Goal: Information Seeking & Learning: Find contact information

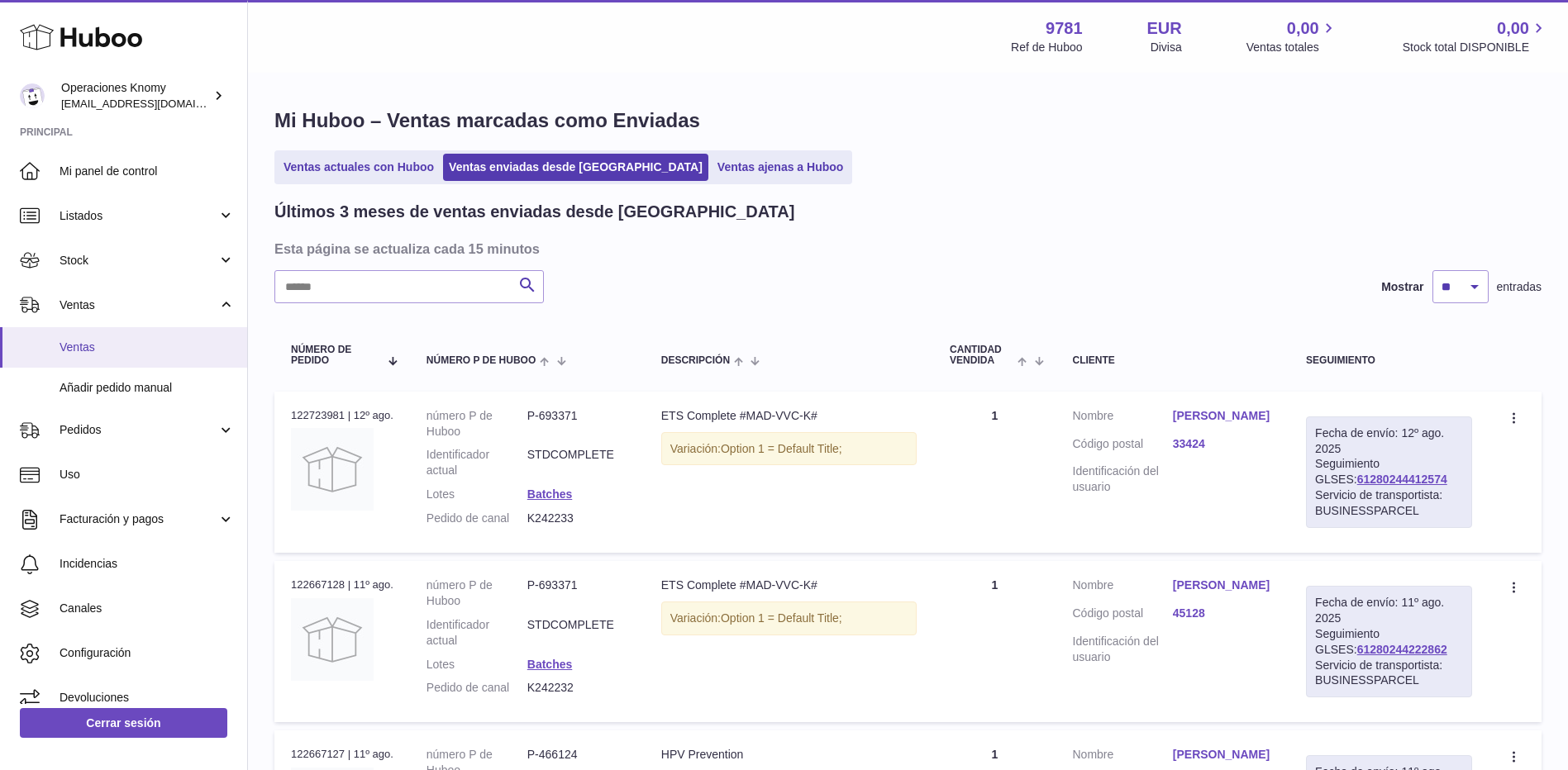
click at [116, 341] on span "Ventas" at bounding box center [147, 347] width 175 height 16
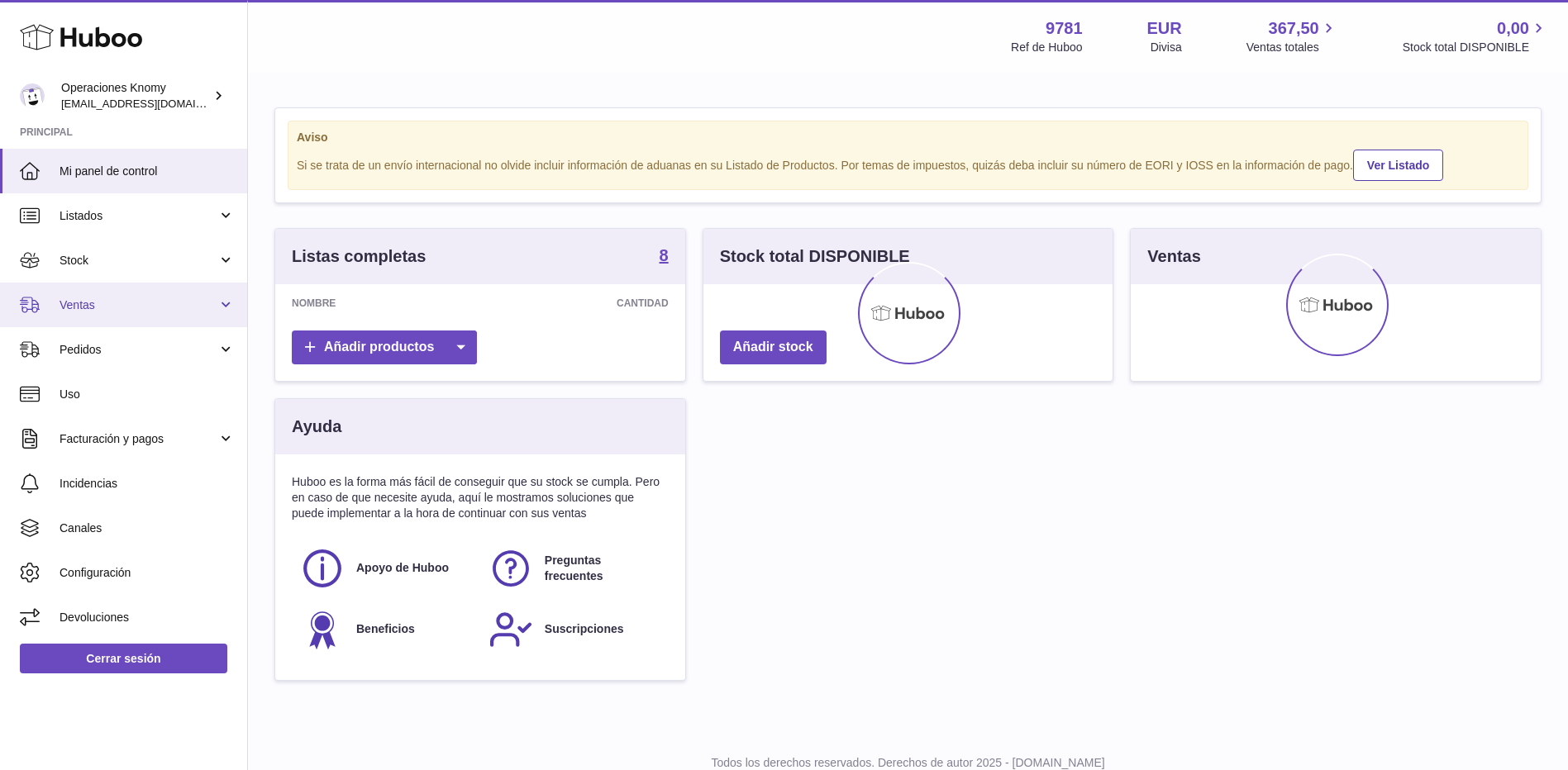
click at [91, 308] on span "Ventas" at bounding box center [138, 305] width 158 height 16
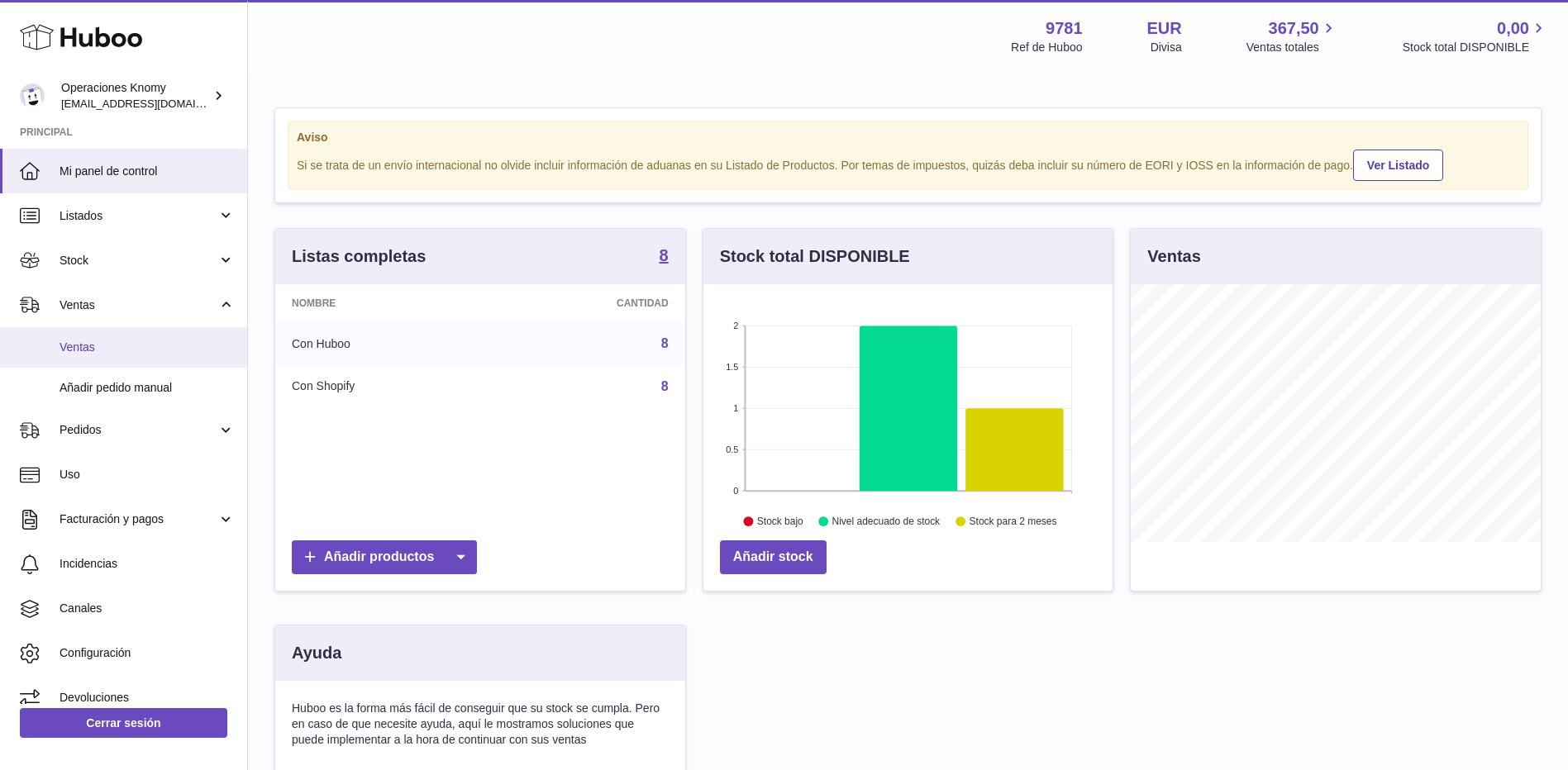
scroll to position [258, 409]
click at [86, 341] on span "Ventas" at bounding box center [147, 347] width 175 height 16
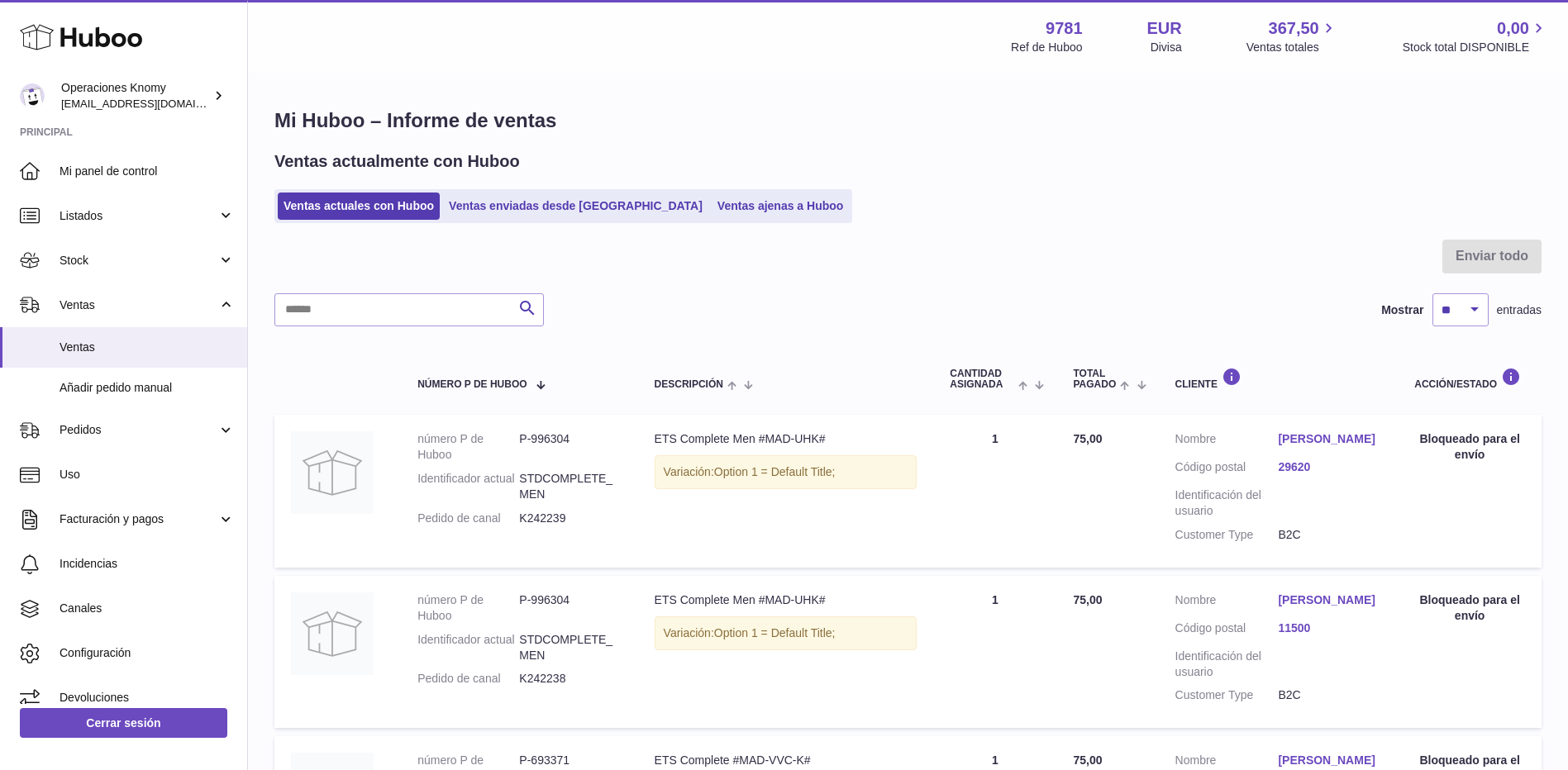
click at [504, 221] on ul "Ventas actuales con Huboo Ventas enviadas desde Huboo Ventas ajenas a Huboo" at bounding box center [563, 206] width 578 height 34
click at [506, 202] on link "Ventas enviadas desde [GEOGRAPHIC_DATA]" at bounding box center [576, 206] width 265 height 28
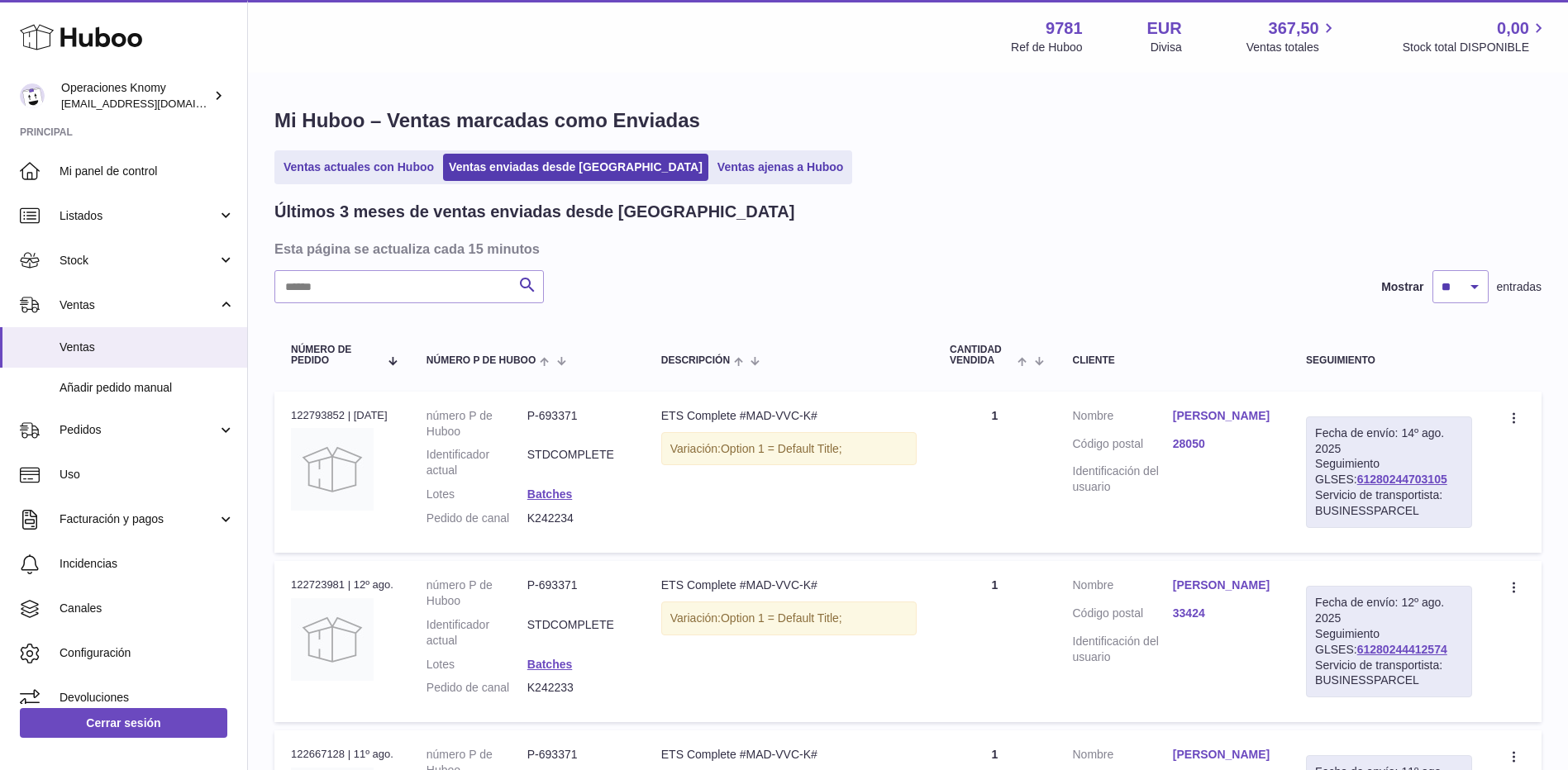
drag, startPoint x: 663, startPoint y: 418, endPoint x: 742, endPoint y: 421, distance: 79.1
click at [742, 421] on td "Descripción ETS Complete #MAD-VVC-K# Variación: Option 1 = Default Title;" at bounding box center [789, 472] width 289 height 161
copy div "ETS Complete"
click at [1232, 416] on link "[PERSON_NAME]" at bounding box center [1222, 416] width 100 height 16
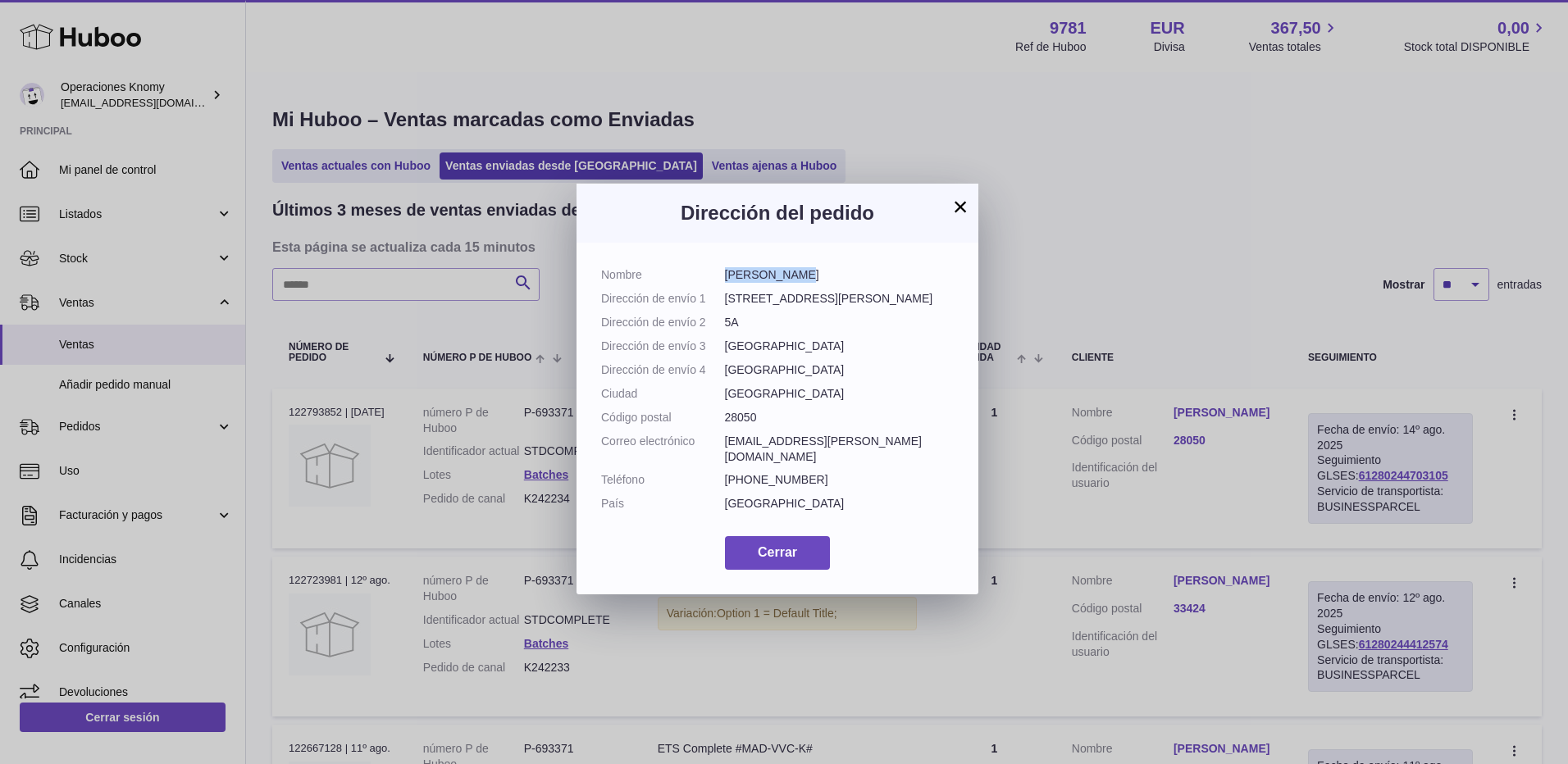
drag, startPoint x: 786, startPoint y: 275, endPoint x: 727, endPoint y: 281, distance: 59.3
click at [727, 281] on dd "[PERSON_NAME]" at bounding box center [840, 275] width 230 height 16
copy dd "[PERSON_NAME]"
drag, startPoint x: 828, startPoint y: 442, endPoint x: 717, endPoint y: 445, distance: 111.0
click at [717, 445] on dl "Nombre [PERSON_NAME] Dirección de envío 1 [STREET_ADDRESS][PERSON_NAME] Código …" at bounding box center [778, 393] width 353 height 252
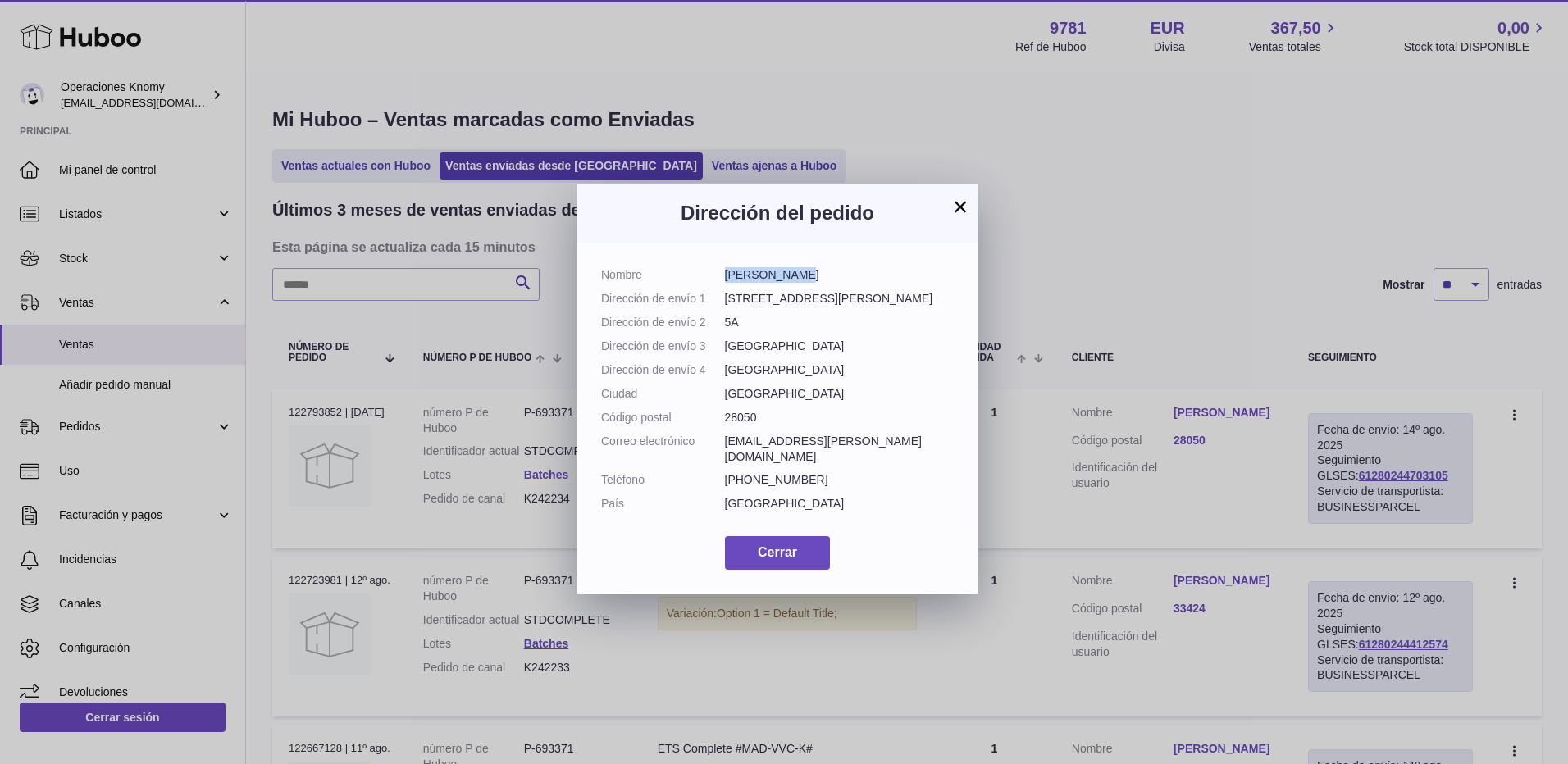
copy dl "Correo electrónico [EMAIL_ADDRESS][PERSON_NAME][DOMAIN_NAME]"
click at [958, 206] on button "×" at bounding box center [961, 206] width 20 height 20
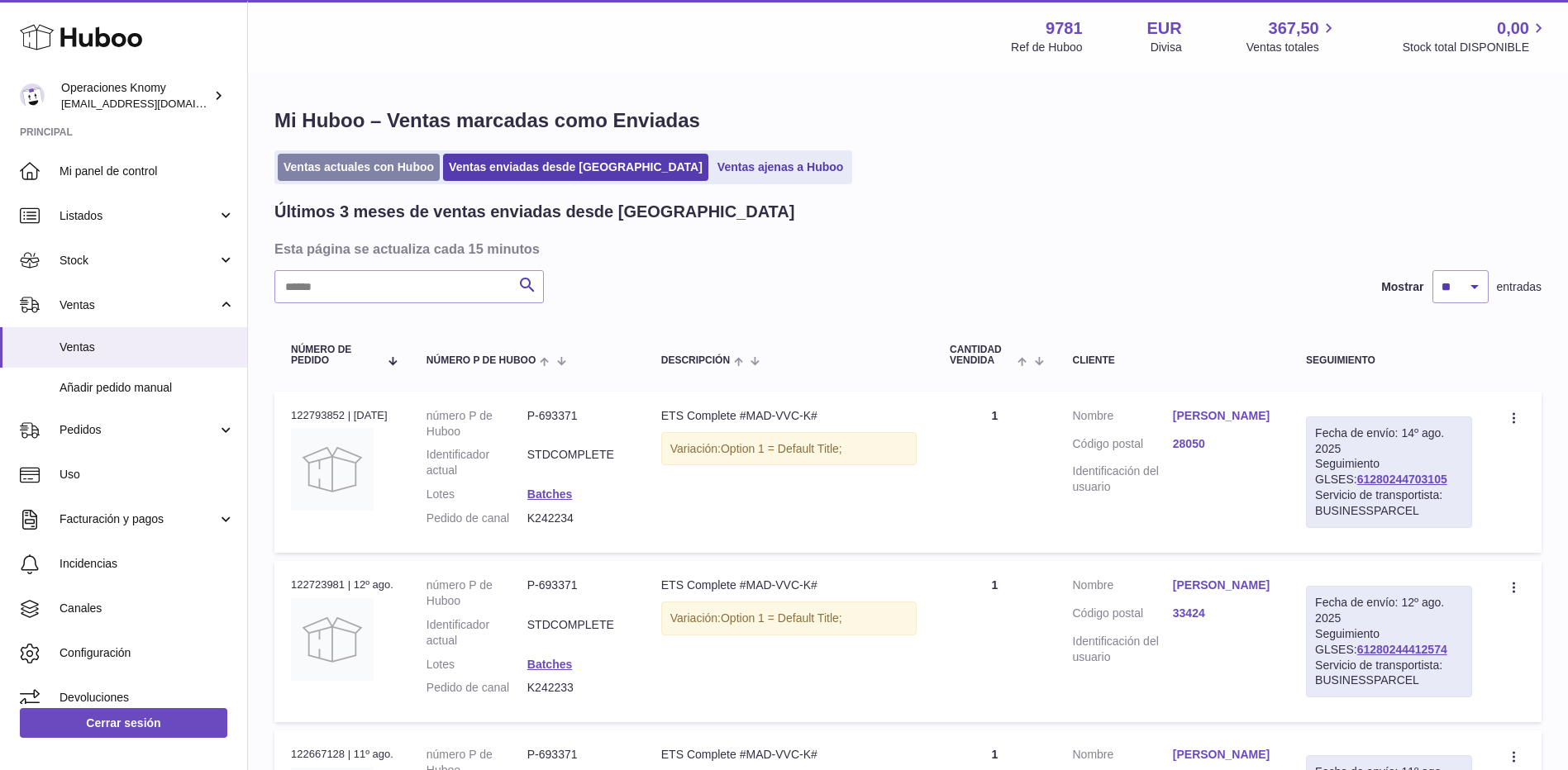
click at [413, 169] on link "Ventas actuales con Huboo" at bounding box center [358, 167] width 162 height 28
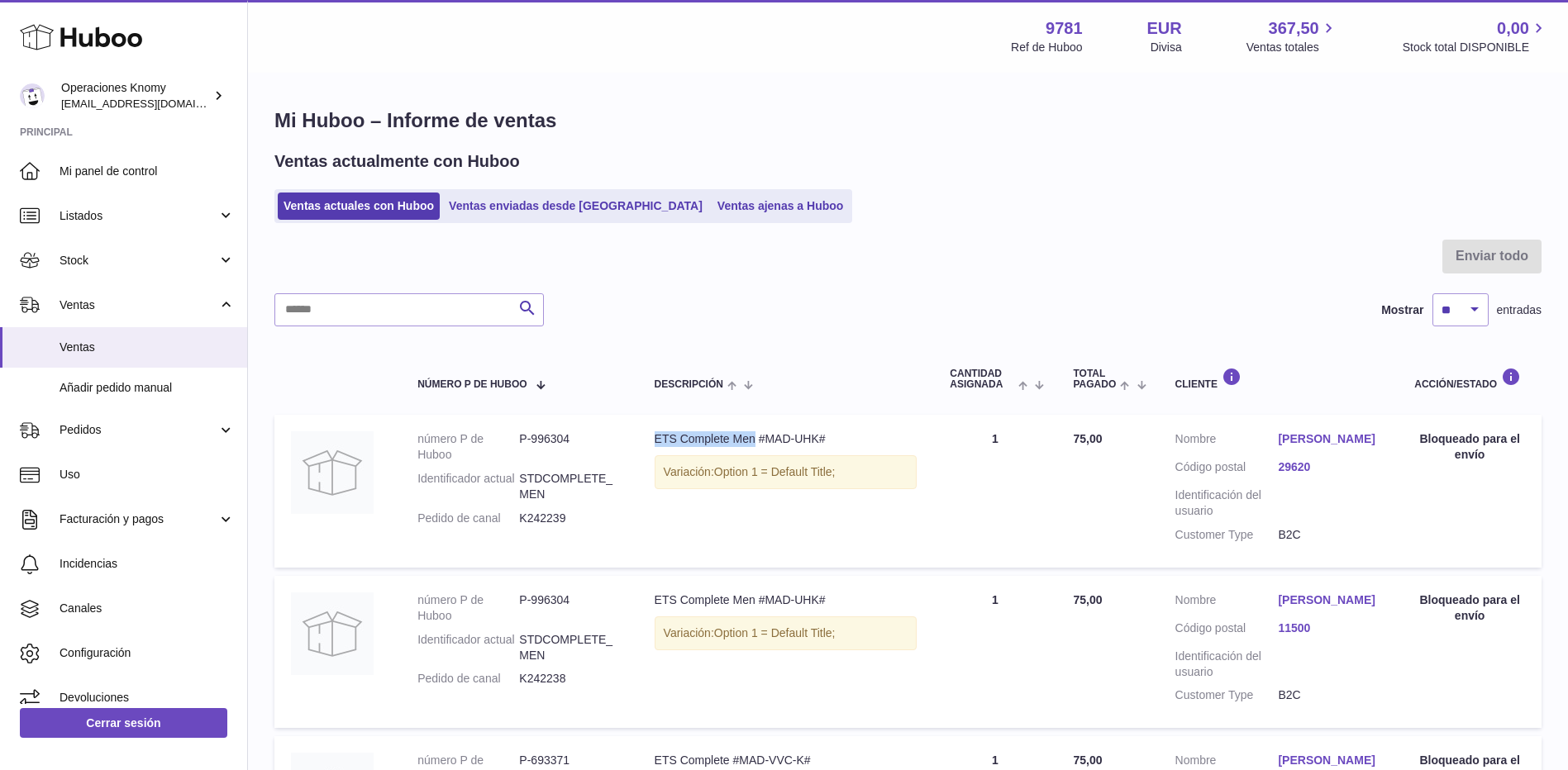
drag, startPoint x: 649, startPoint y: 437, endPoint x: 753, endPoint y: 441, distance: 104.1
click at [753, 441] on td "Descripción ETS Complete Men #MAD-UHK# Variación: Option 1 = Default Title;" at bounding box center [785, 490] width 296 height 152
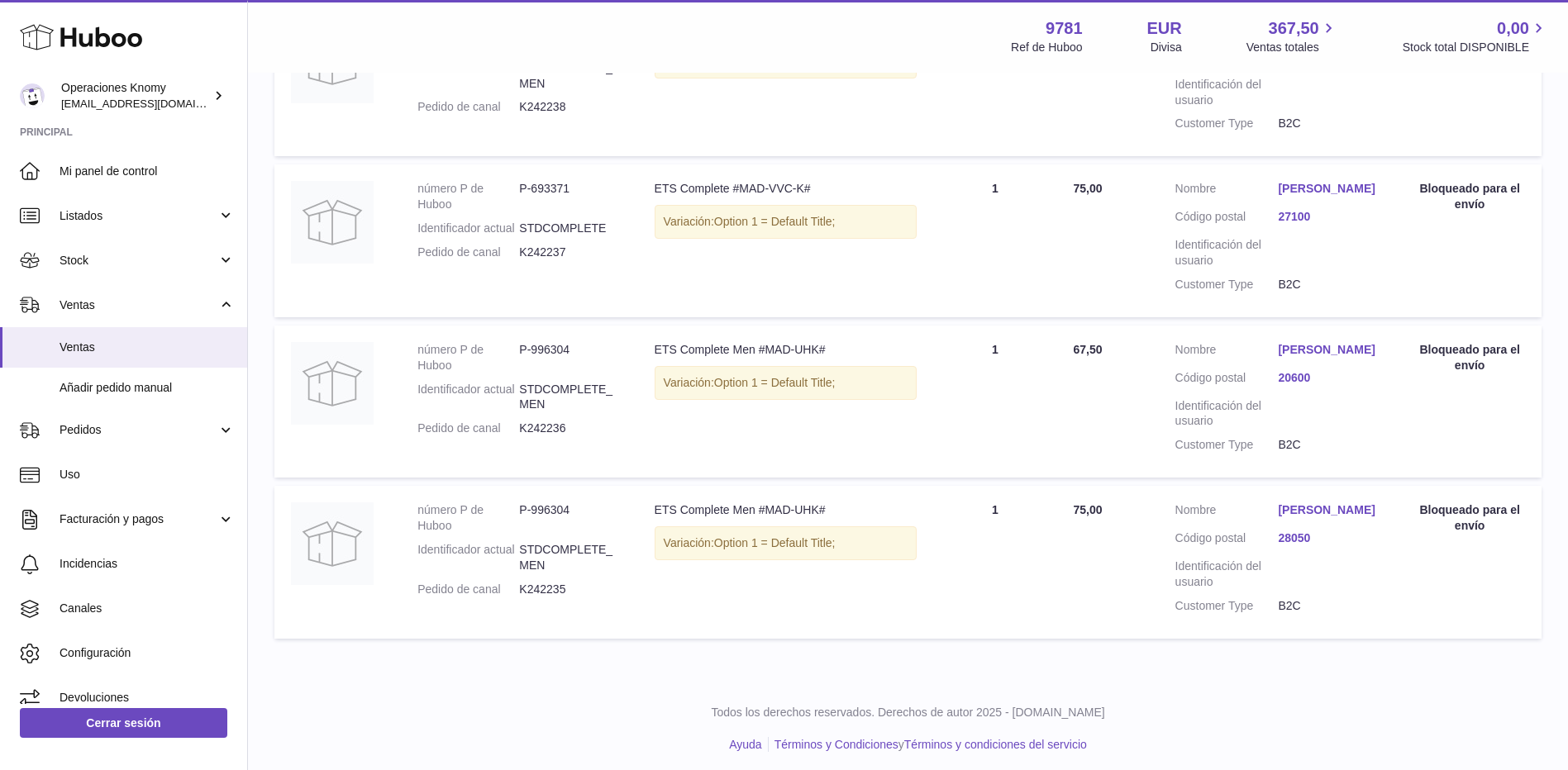
scroll to position [626, 0]
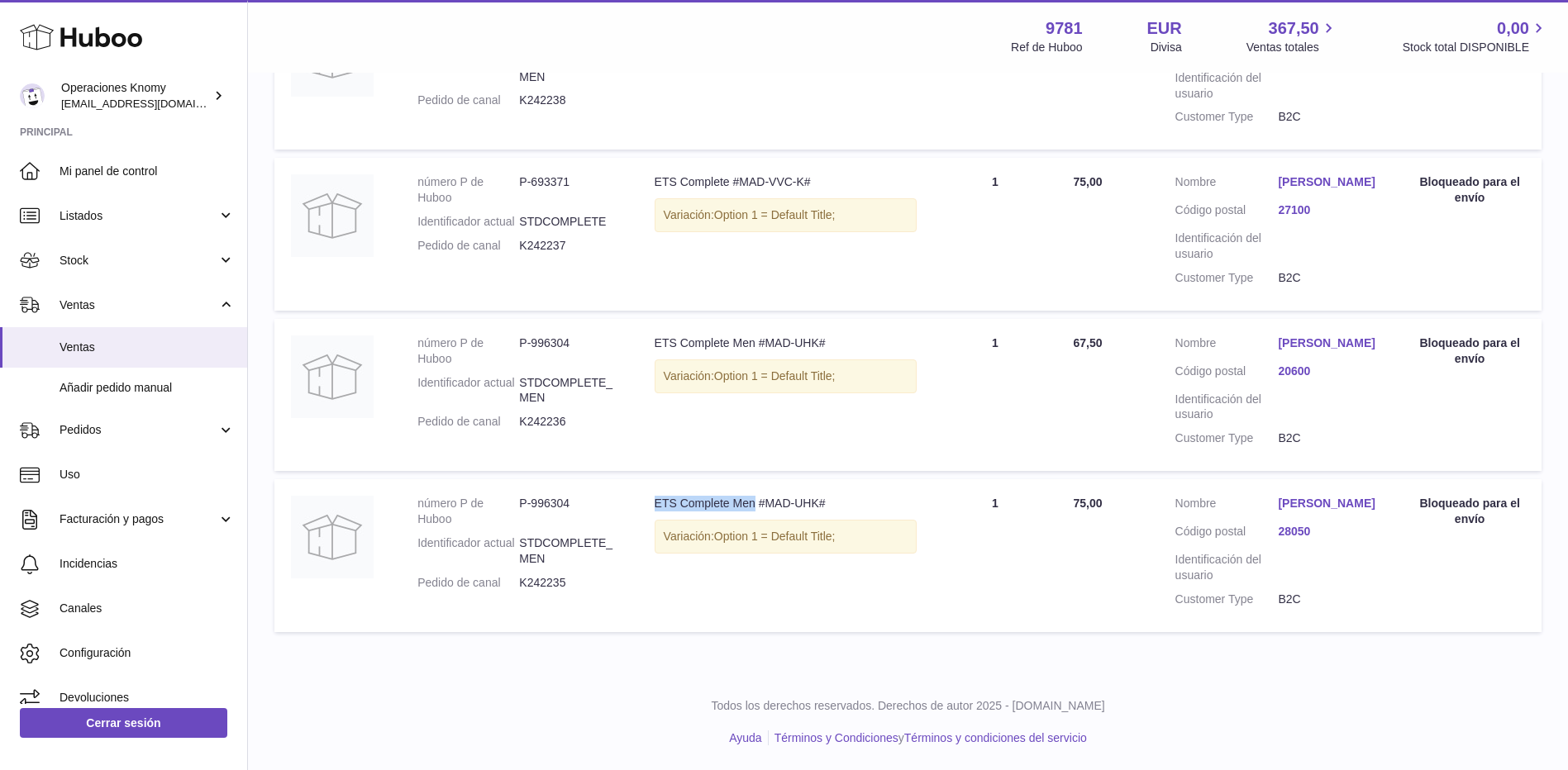
drag, startPoint x: 659, startPoint y: 502, endPoint x: 752, endPoint y: 506, distance: 93.1
click at [752, 506] on div "ETS Complete Men #MAD-UHK#" at bounding box center [785, 503] width 263 height 16
copy div "ETS Complete Men"
drag, startPoint x: 674, startPoint y: 328, endPoint x: 753, endPoint y: 328, distance: 79.0
click at [753, 328] on td "Descripción ETS Complete Men #MAD-UHK# Variación: Option 1 = Default Title;" at bounding box center [785, 394] width 296 height 152
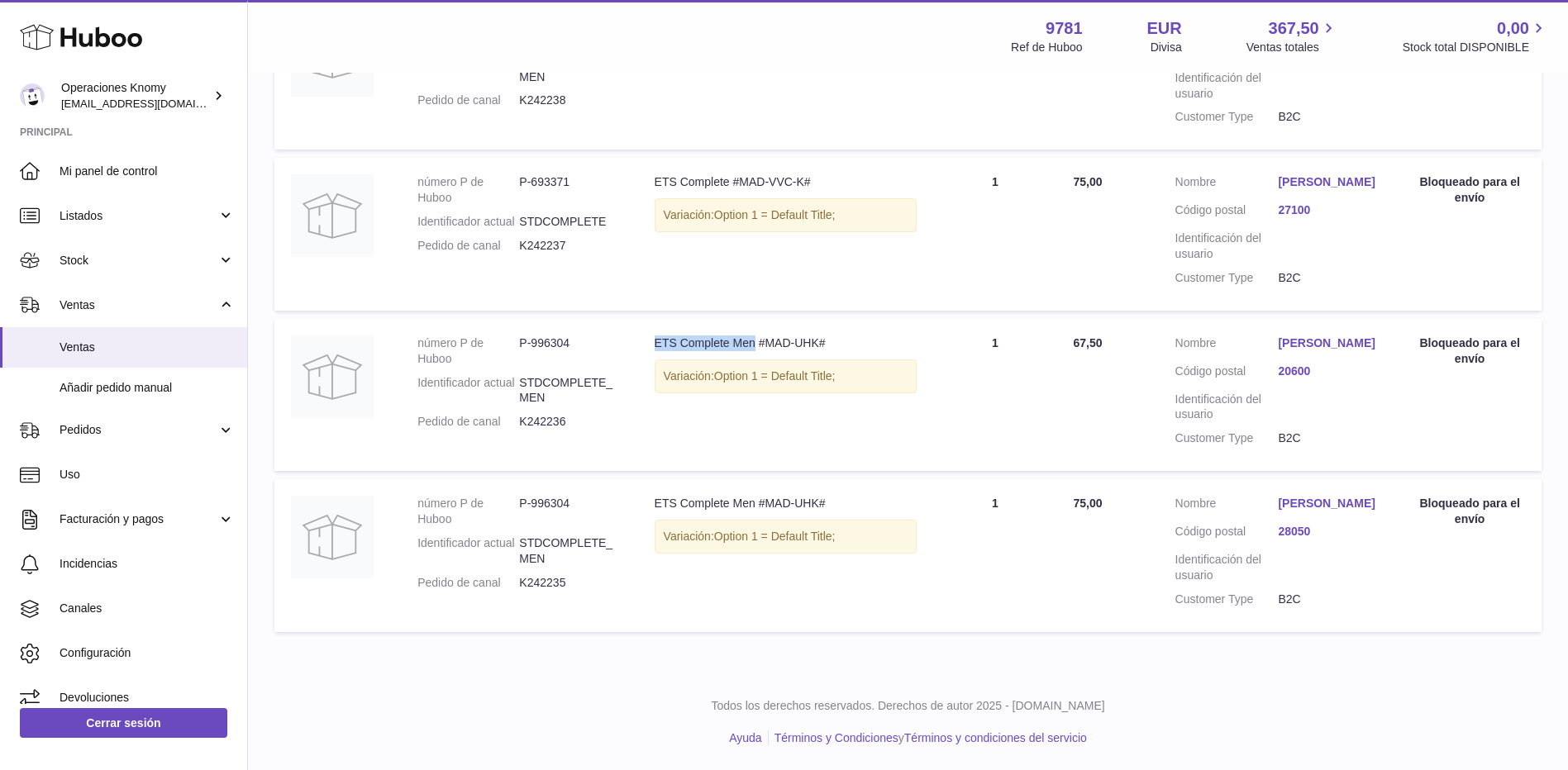
copy div "ETS Complete Men"
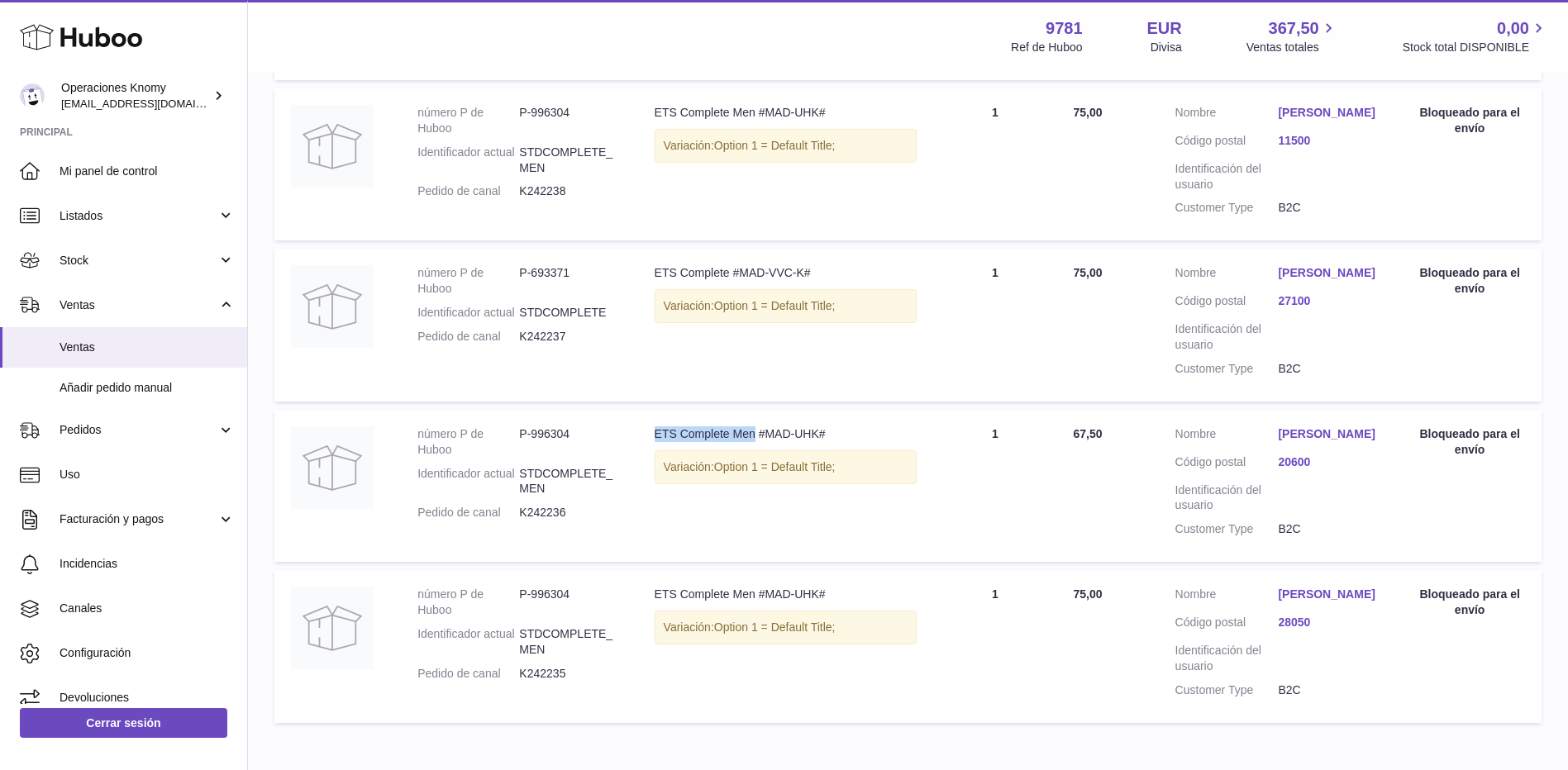
scroll to position [460, 0]
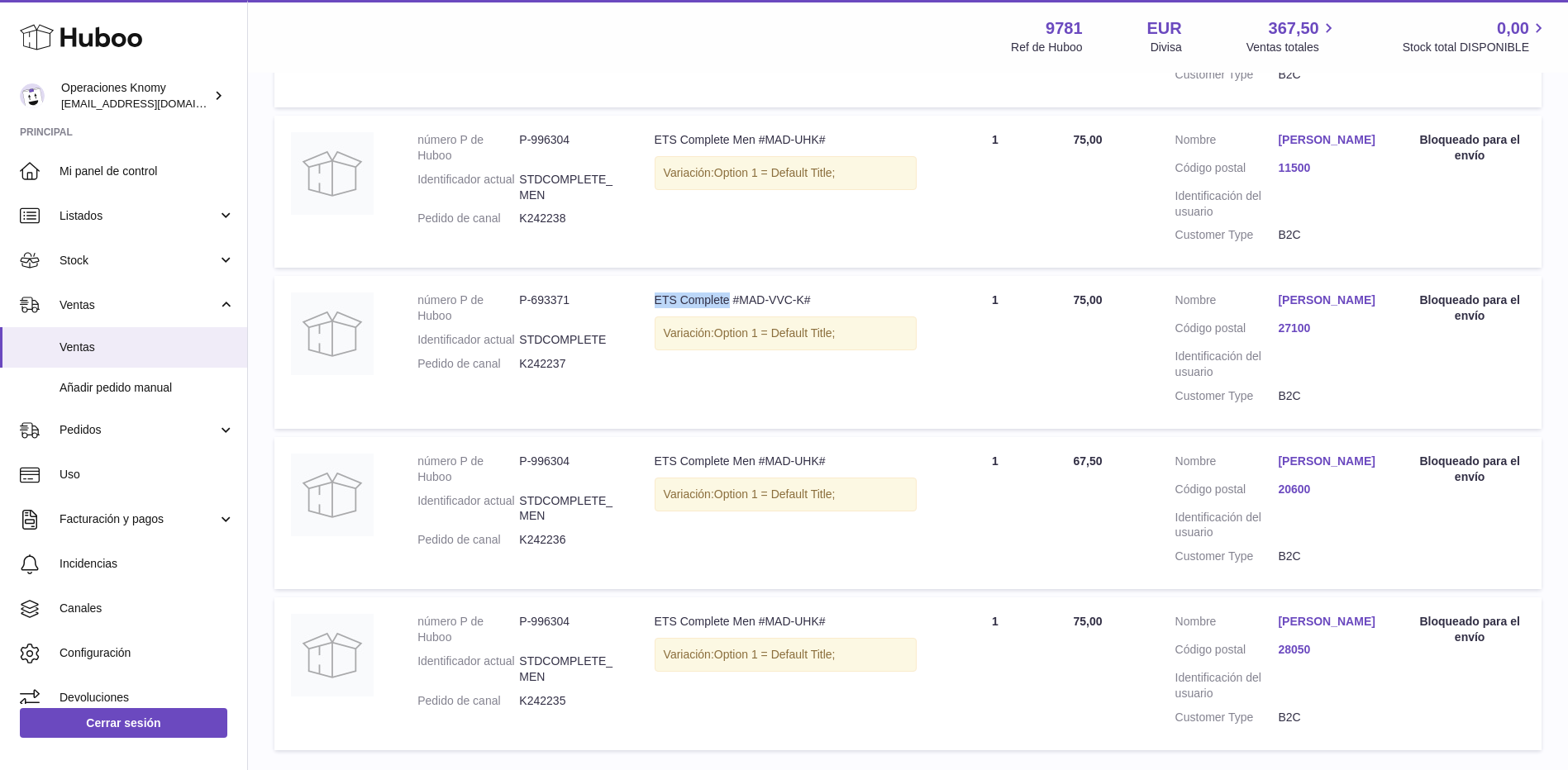
drag, startPoint x: 648, startPoint y: 315, endPoint x: 728, endPoint y: 321, distance: 80.2
click at [728, 321] on td "Descripción ETS Complete #MAD-VVC-K# Variación: Option 1 = Default Title;" at bounding box center [785, 351] width 296 height 152
copy div "ETS Complete"
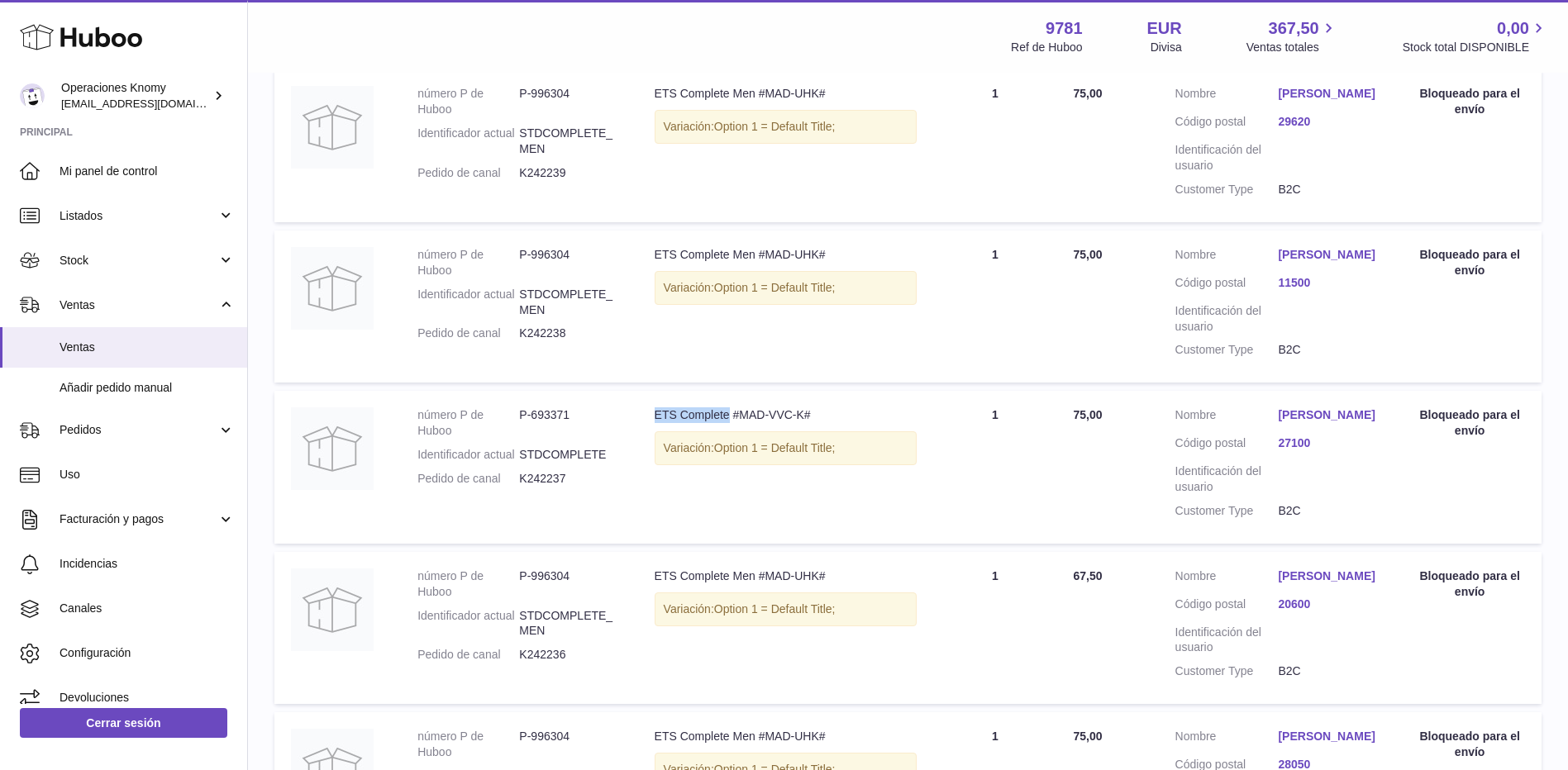
scroll to position [295, 0]
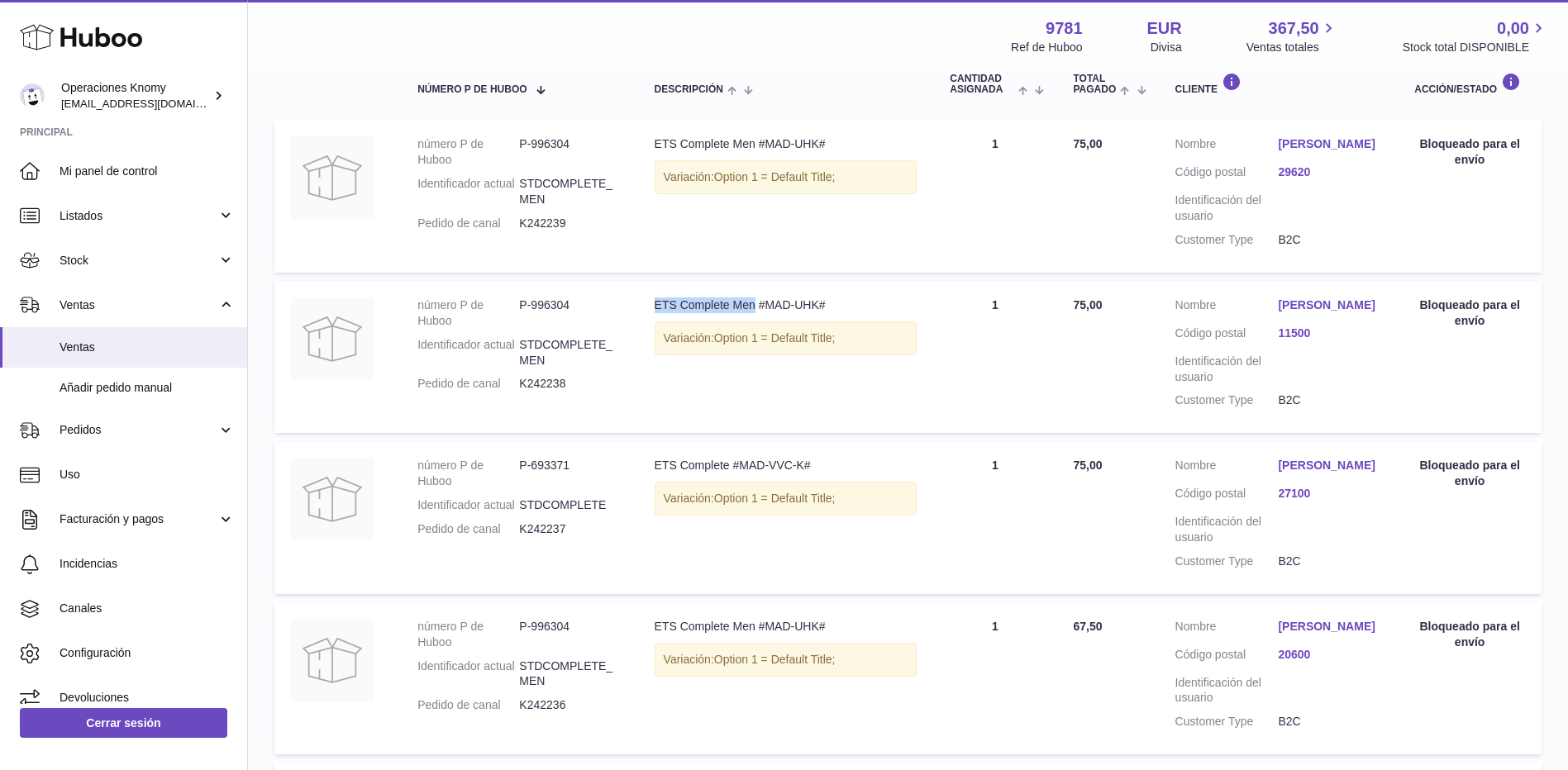
drag, startPoint x: 667, startPoint y: 304, endPoint x: 753, endPoint y: 310, distance: 86.2
click at [753, 310] on td "Descripción ETS Complete Men #MAD-UHK# Variación: Option 1 = Default Title;" at bounding box center [785, 356] width 296 height 152
copy div "ETS Complete Men"
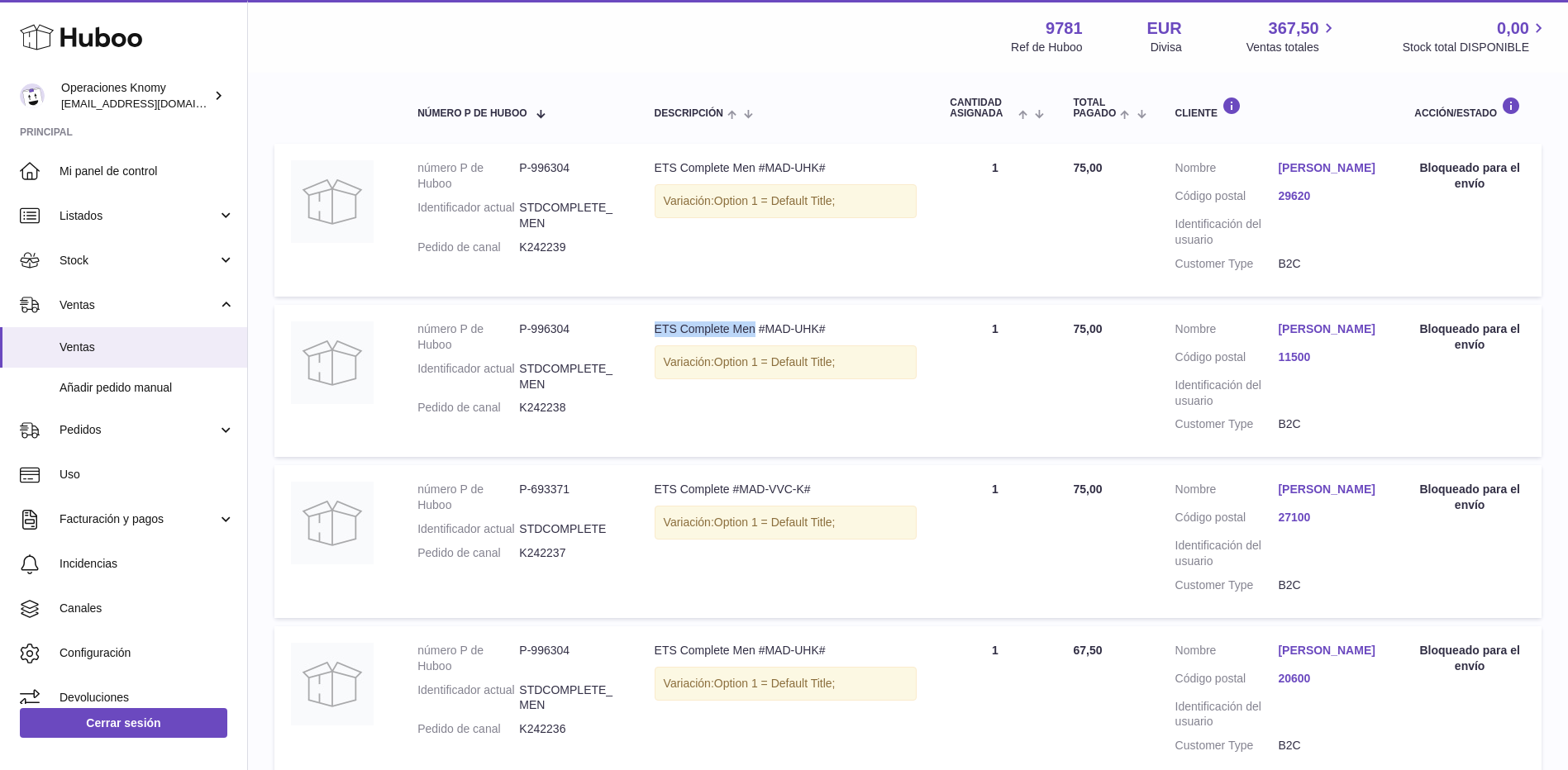
scroll to position [47, 0]
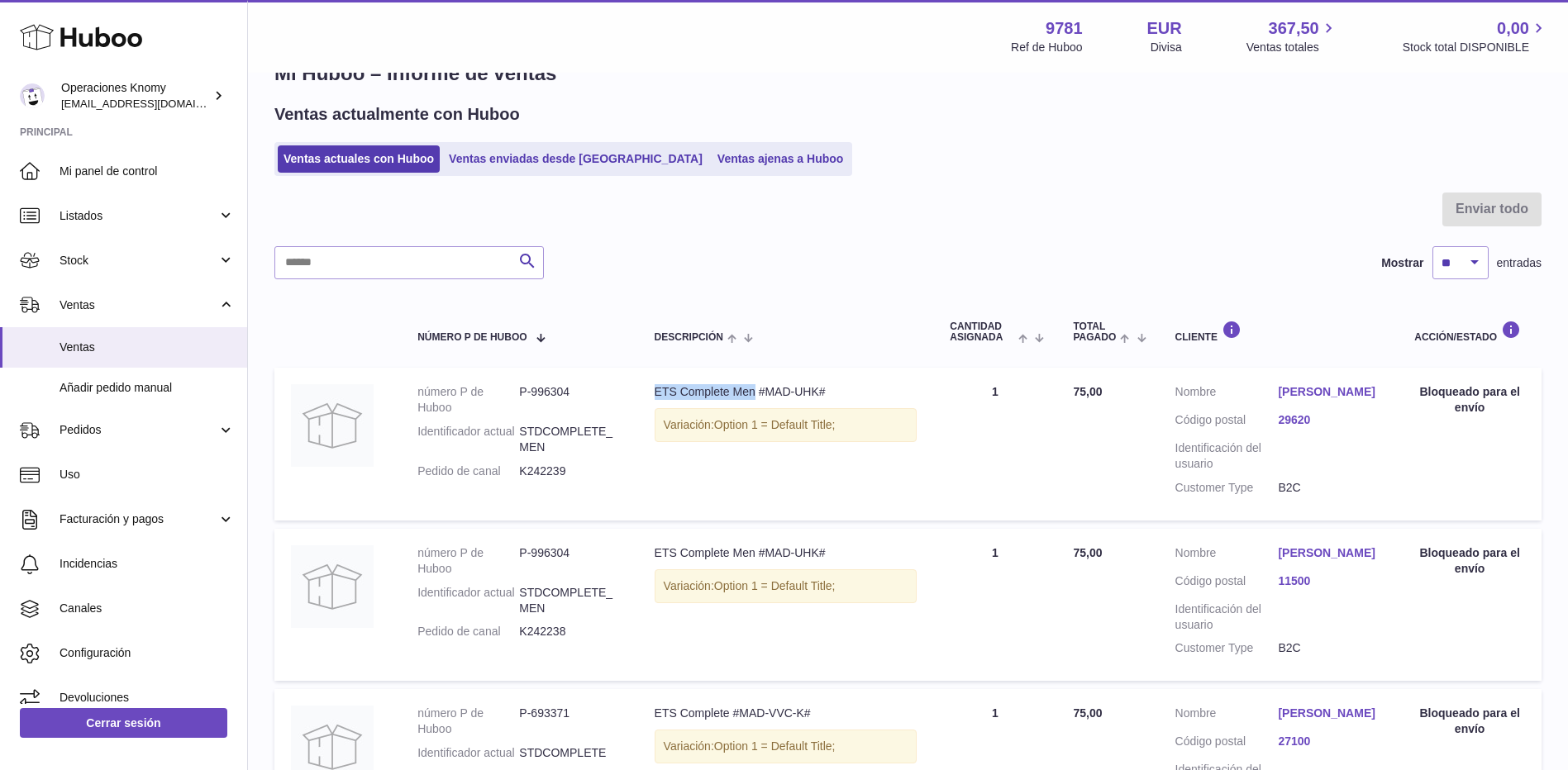
drag, startPoint x: 651, startPoint y: 388, endPoint x: 756, endPoint y: 394, distance: 105.2
click at [756, 394] on td "Descripción ETS Complete Men #MAD-UHK# Variación: Option 1 = Default Title;" at bounding box center [785, 443] width 296 height 152
copy div "ETS Complete Men"
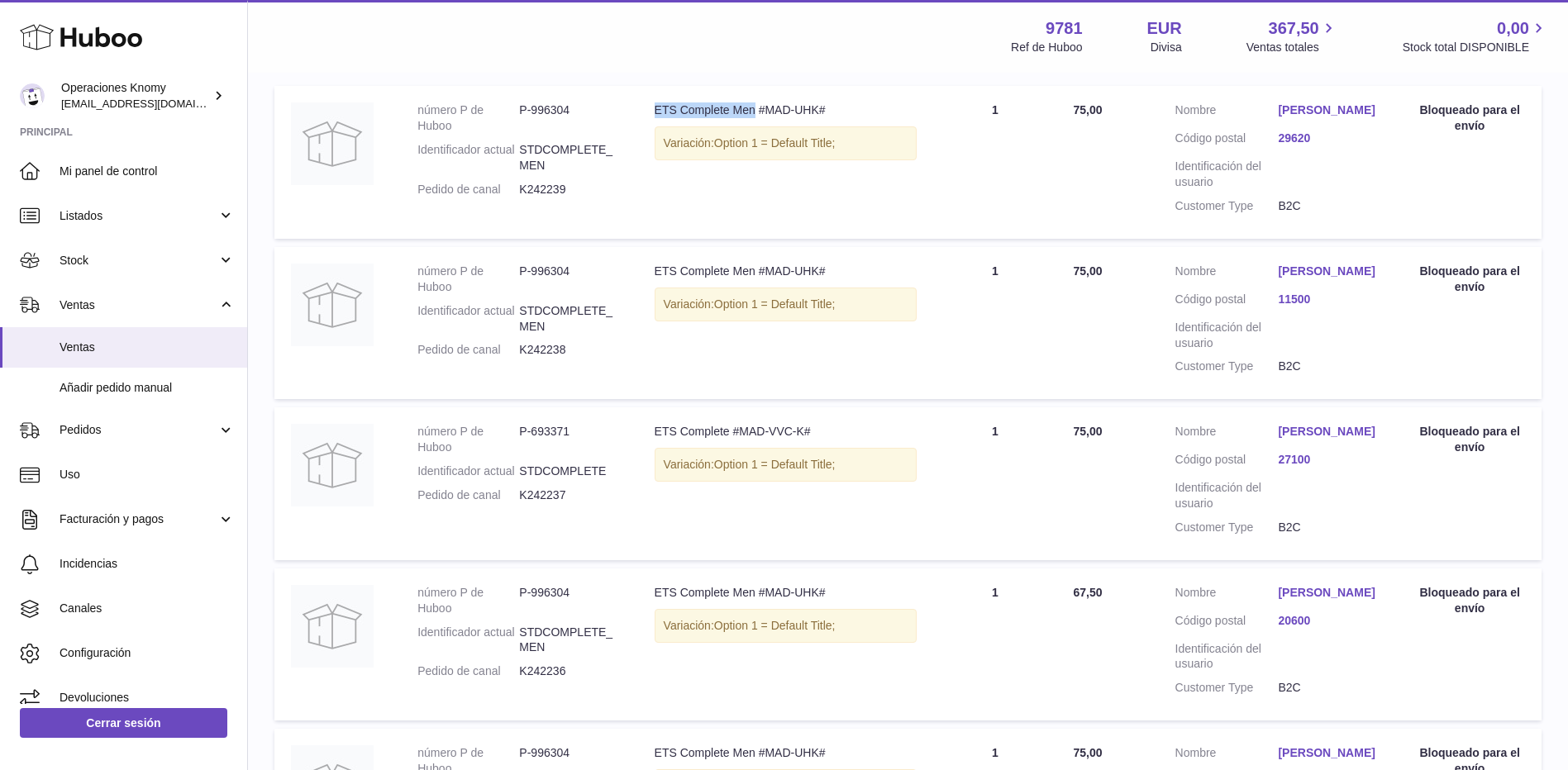
scroll to position [626, 0]
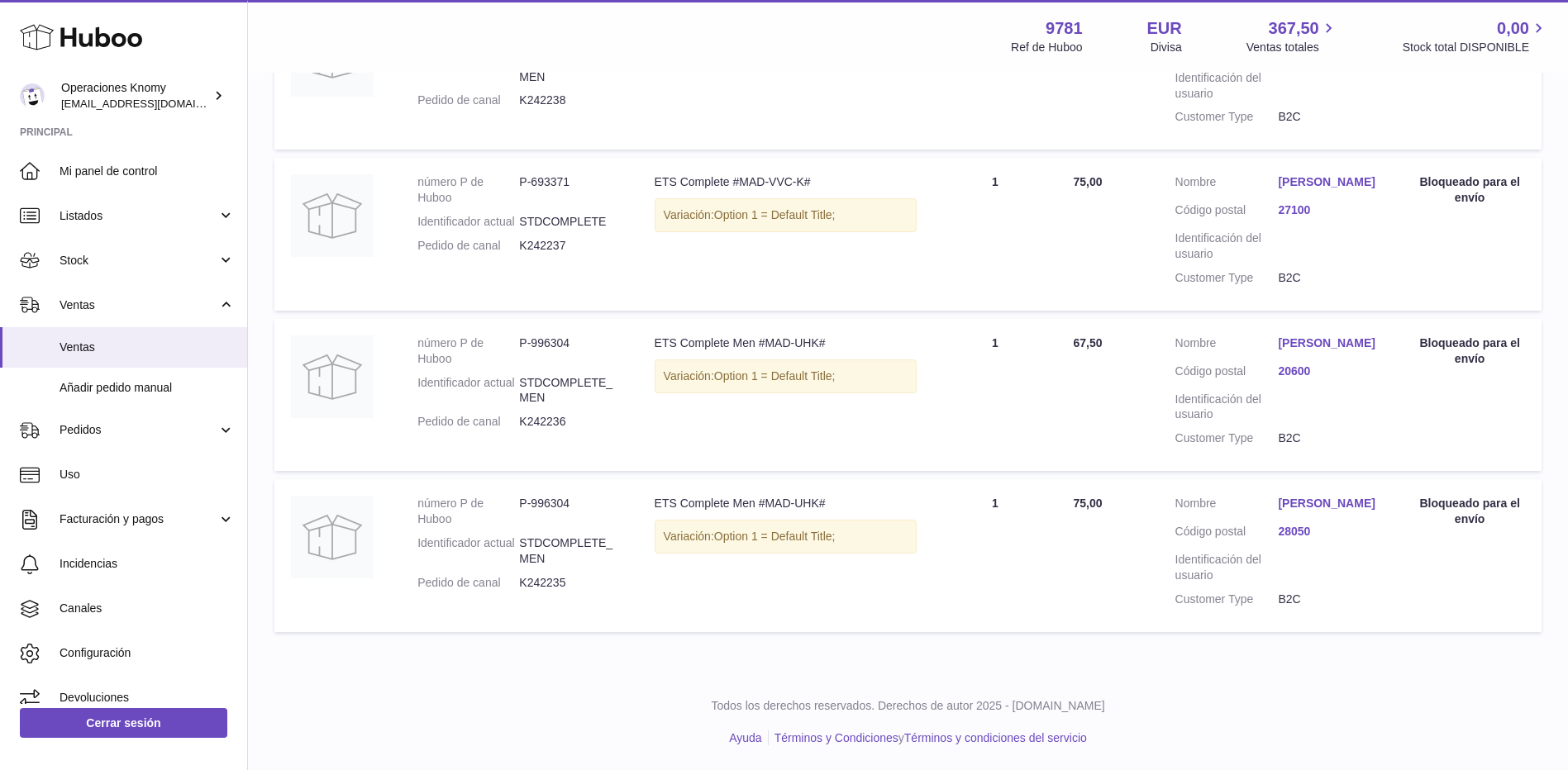
click at [1280, 501] on link "[PERSON_NAME]" at bounding box center [1329, 503] width 103 height 16
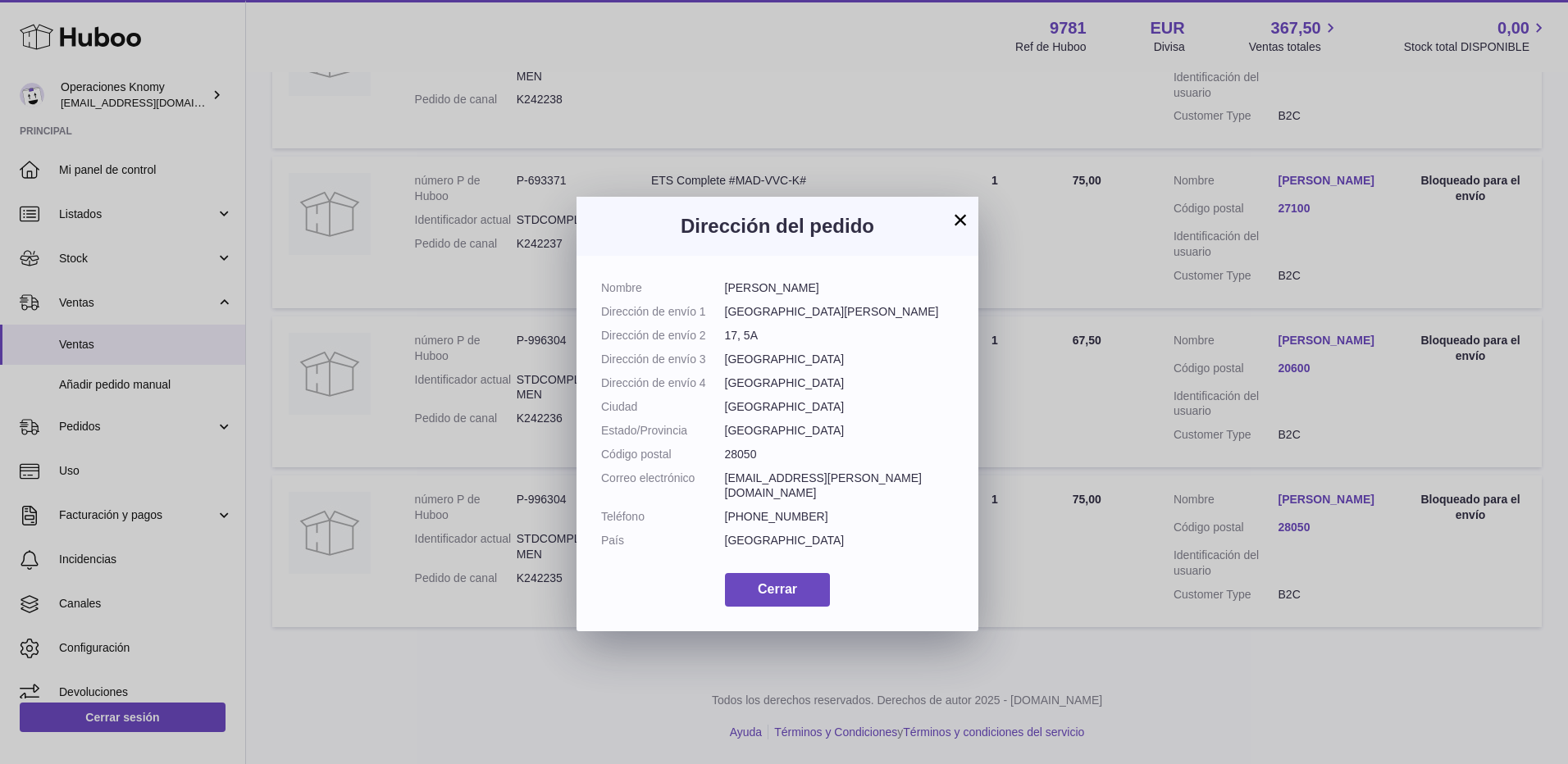
drag, startPoint x: 751, startPoint y: 291, endPoint x: 785, endPoint y: 295, distance: 34.2
click at [785, 295] on dl "Nombre Clara Ortiz Dirección de envío 1 Avenida del Ingeniero Emilio Herrera Di…" at bounding box center [778, 419] width 353 height 276
copy dl "[PERSON_NAME]"
drag, startPoint x: 843, startPoint y: 479, endPoint x: 726, endPoint y: 480, distance: 117.0
click at [726, 480] on dd "[EMAIL_ADDRESS][PERSON_NAME][DOMAIN_NAME]" at bounding box center [840, 485] width 230 height 31
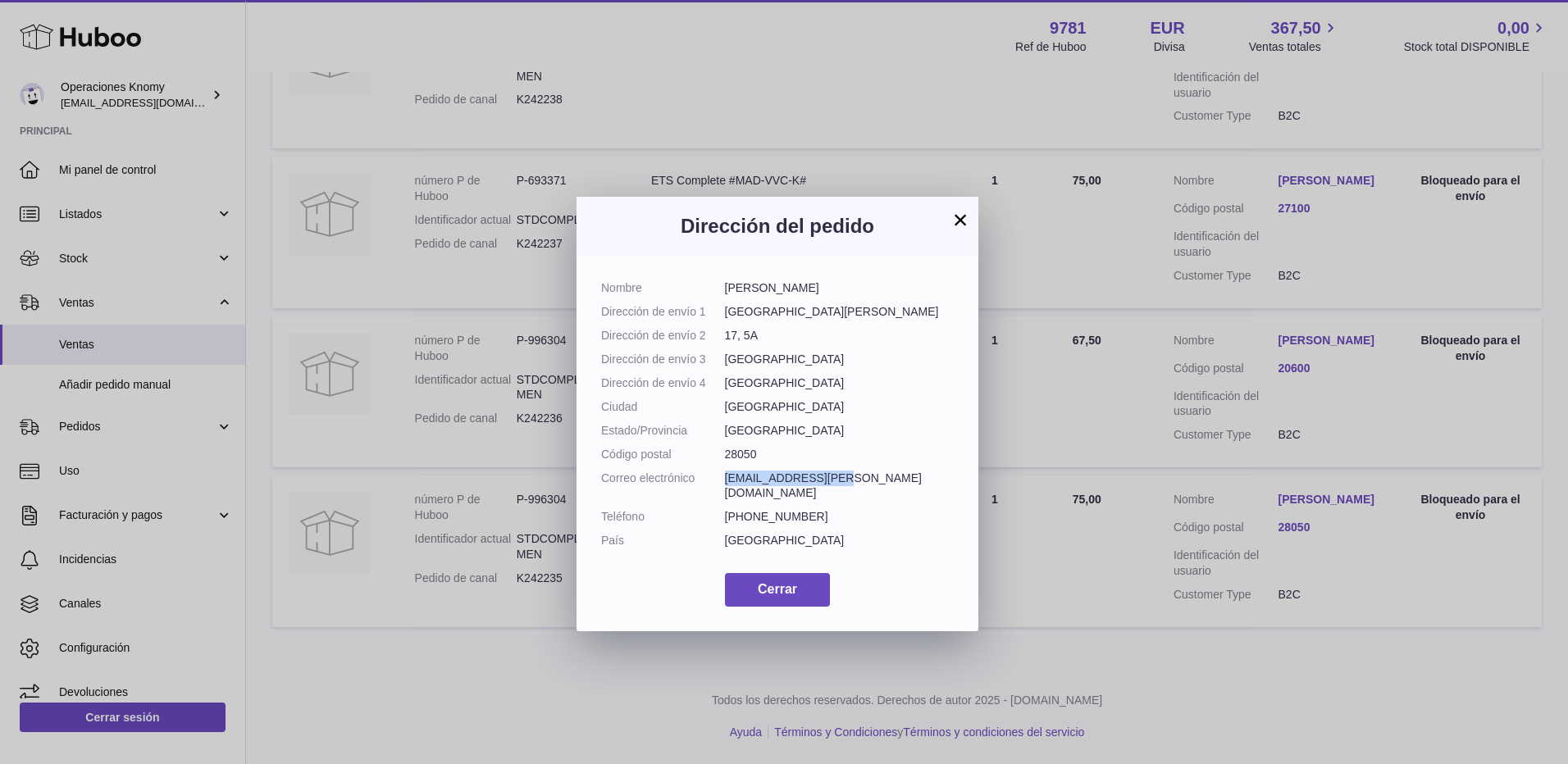
copy dd "[EMAIL_ADDRESS][PERSON_NAME][DOMAIN_NAME]"
click at [959, 223] on button "×" at bounding box center [961, 220] width 20 height 20
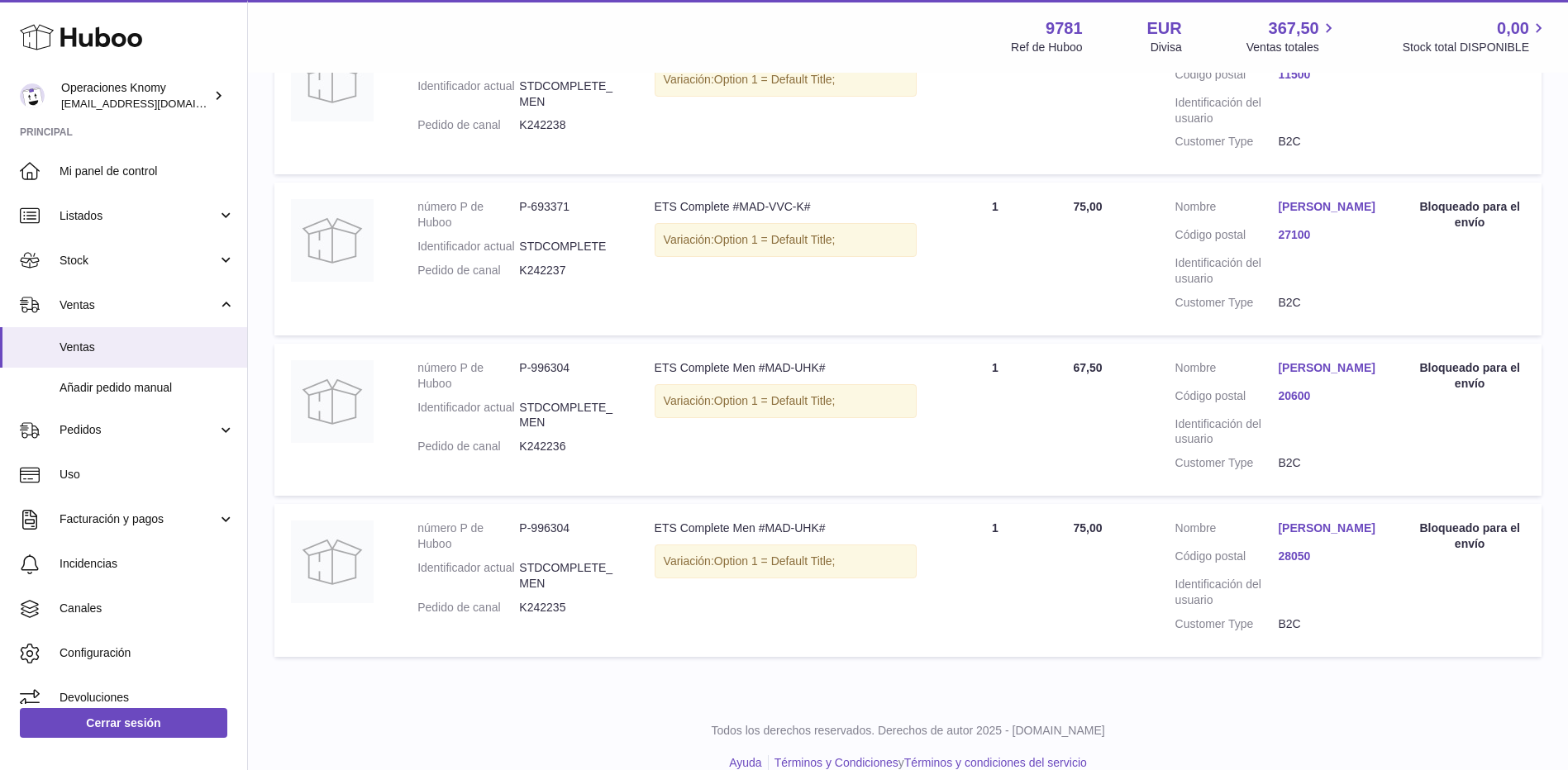
scroll to position [527, 0]
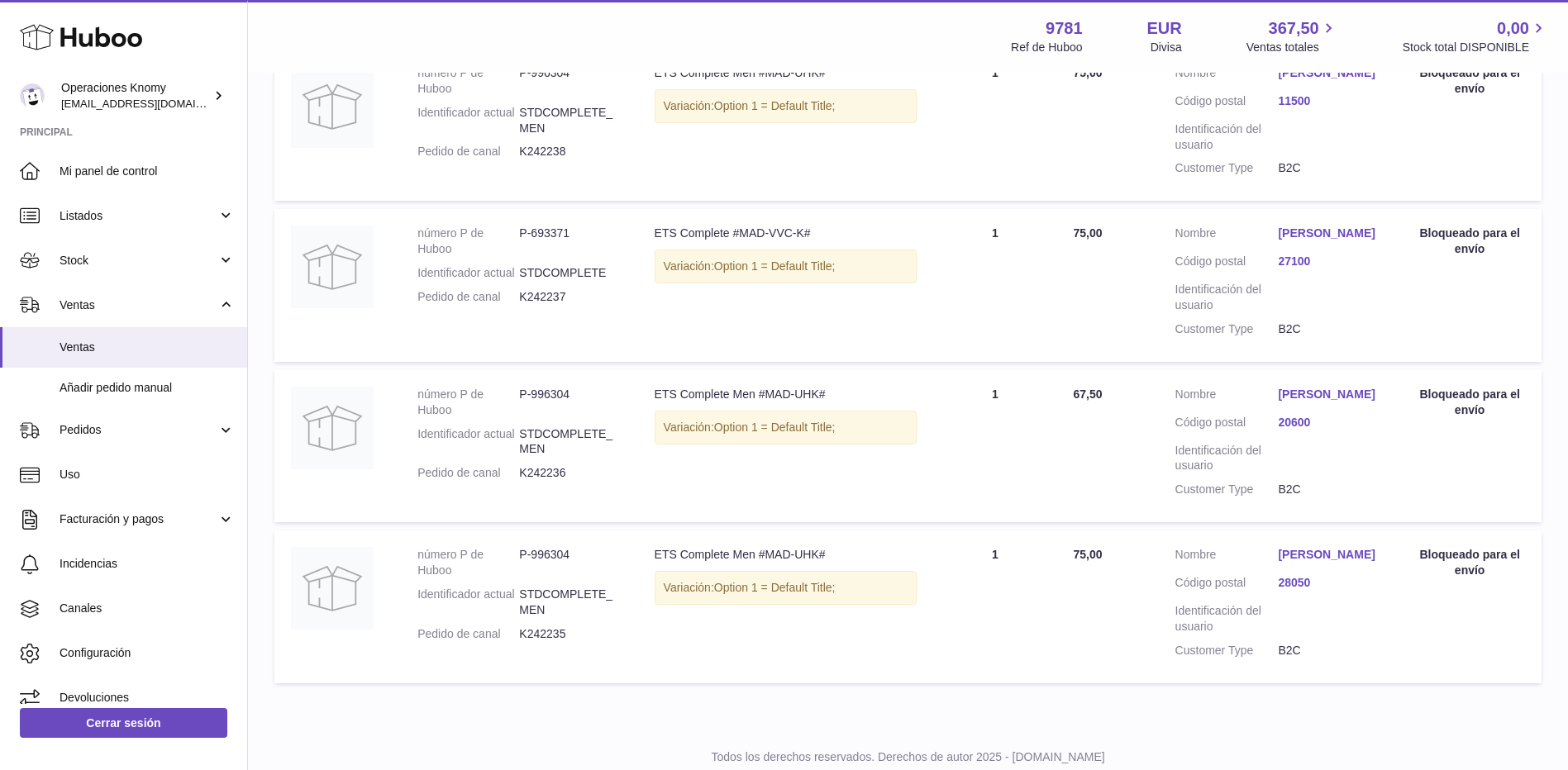
click at [1330, 403] on link "JOSU MENDICUTE" at bounding box center [1329, 394] width 103 height 16
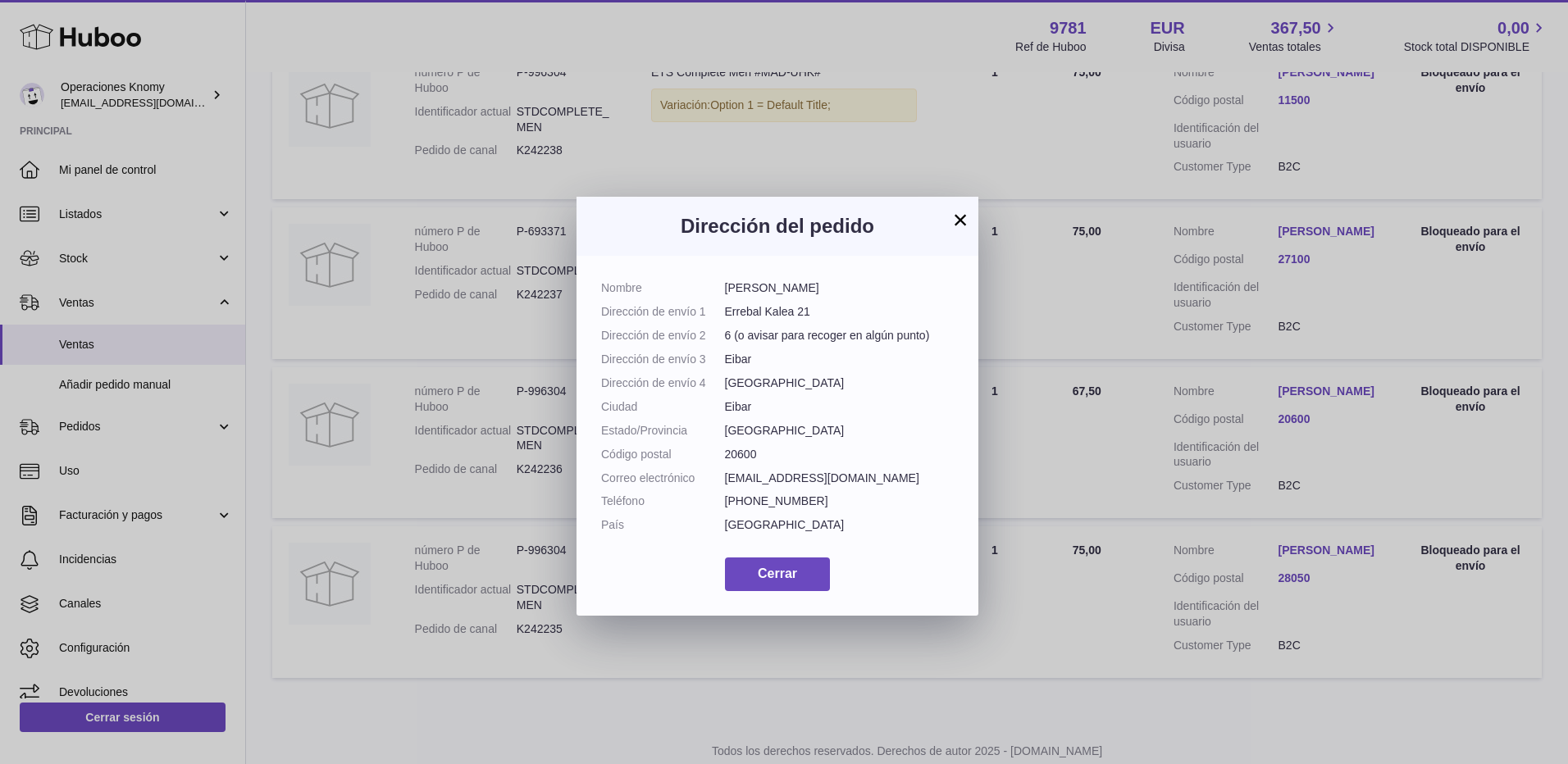
drag, startPoint x: 727, startPoint y: 291, endPoint x: 824, endPoint y: 297, distance: 97.2
click at [824, 297] on dl "Nombre JOSU MENDICUTE Dirección de envío 1 Errebal Kalea 21 Dirección de envío …" at bounding box center [778, 410] width 353 height 260
copy dd "JOSU MENDICUTE"
drag, startPoint x: 871, startPoint y: 485, endPoint x: 721, endPoint y: 484, distance: 150.0
click at [721, 484] on dl "Nombre JOSU MENDICUTE Dirección de envío 1 Errebal Kalea 21 Dirección de envío …" at bounding box center [778, 410] width 353 height 260
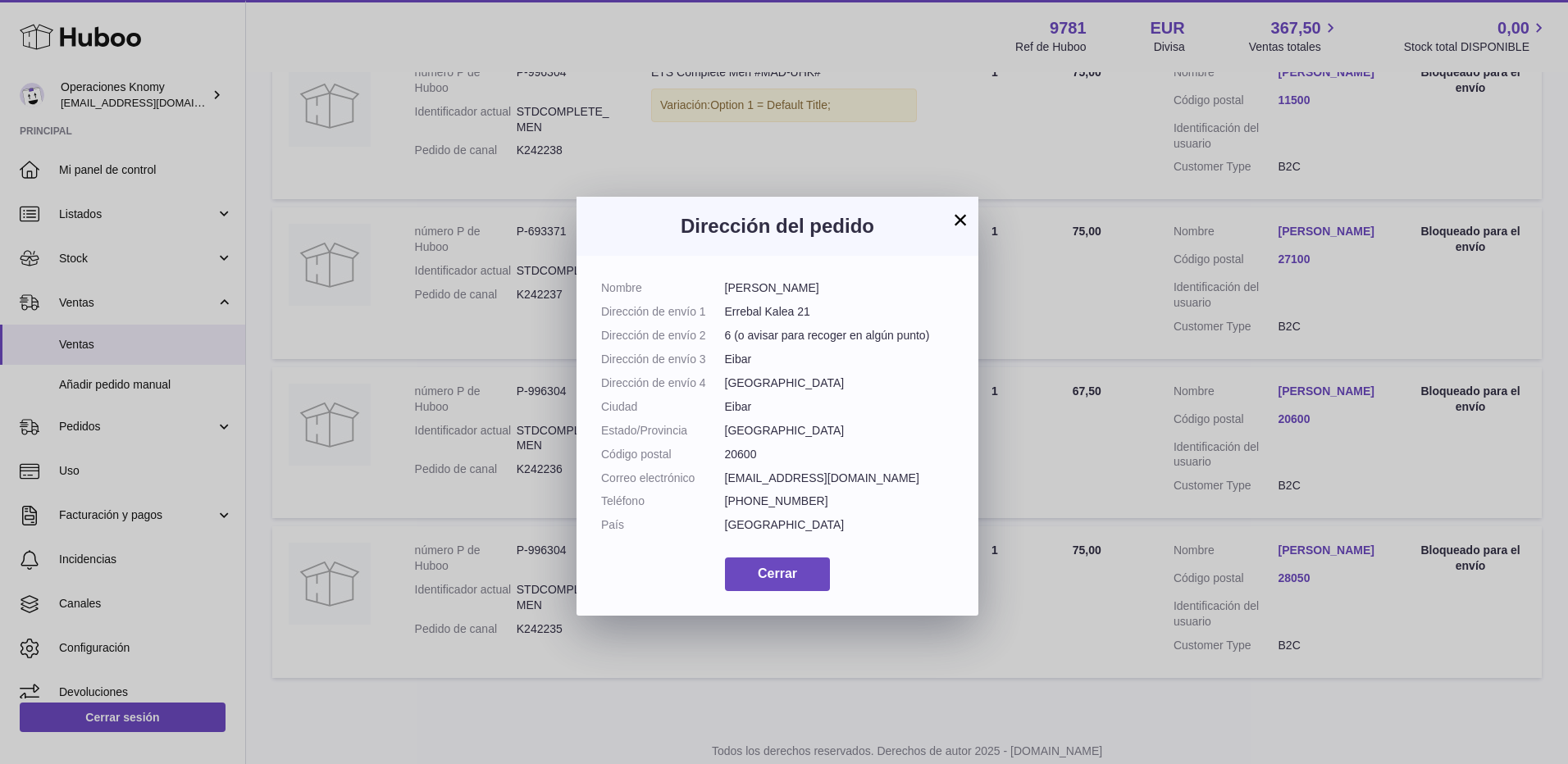
copy dl "Correo electrónico josumendicute@gmail.com"
click at [960, 218] on button "×" at bounding box center [961, 220] width 20 height 20
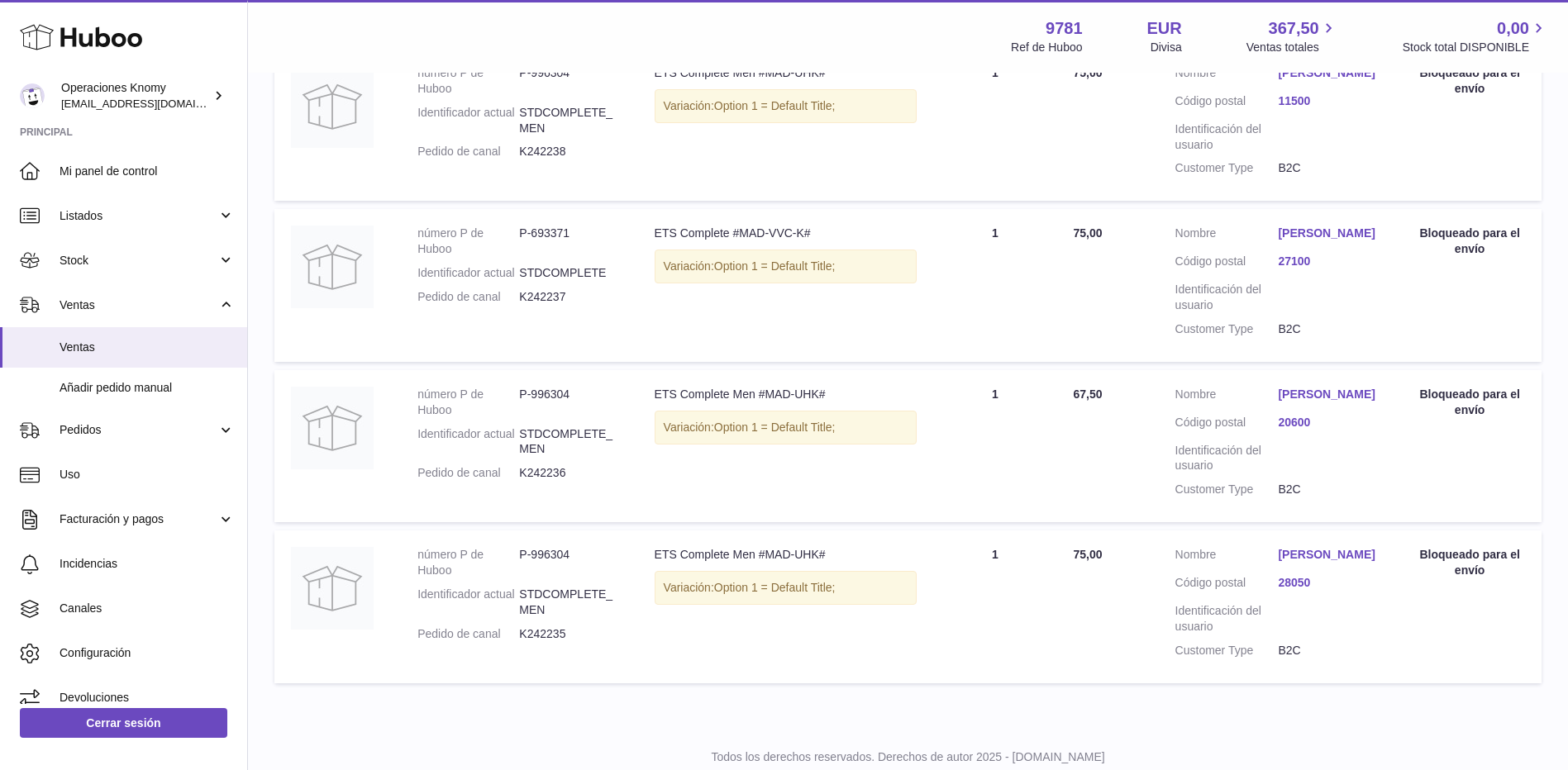
scroll to position [445, 0]
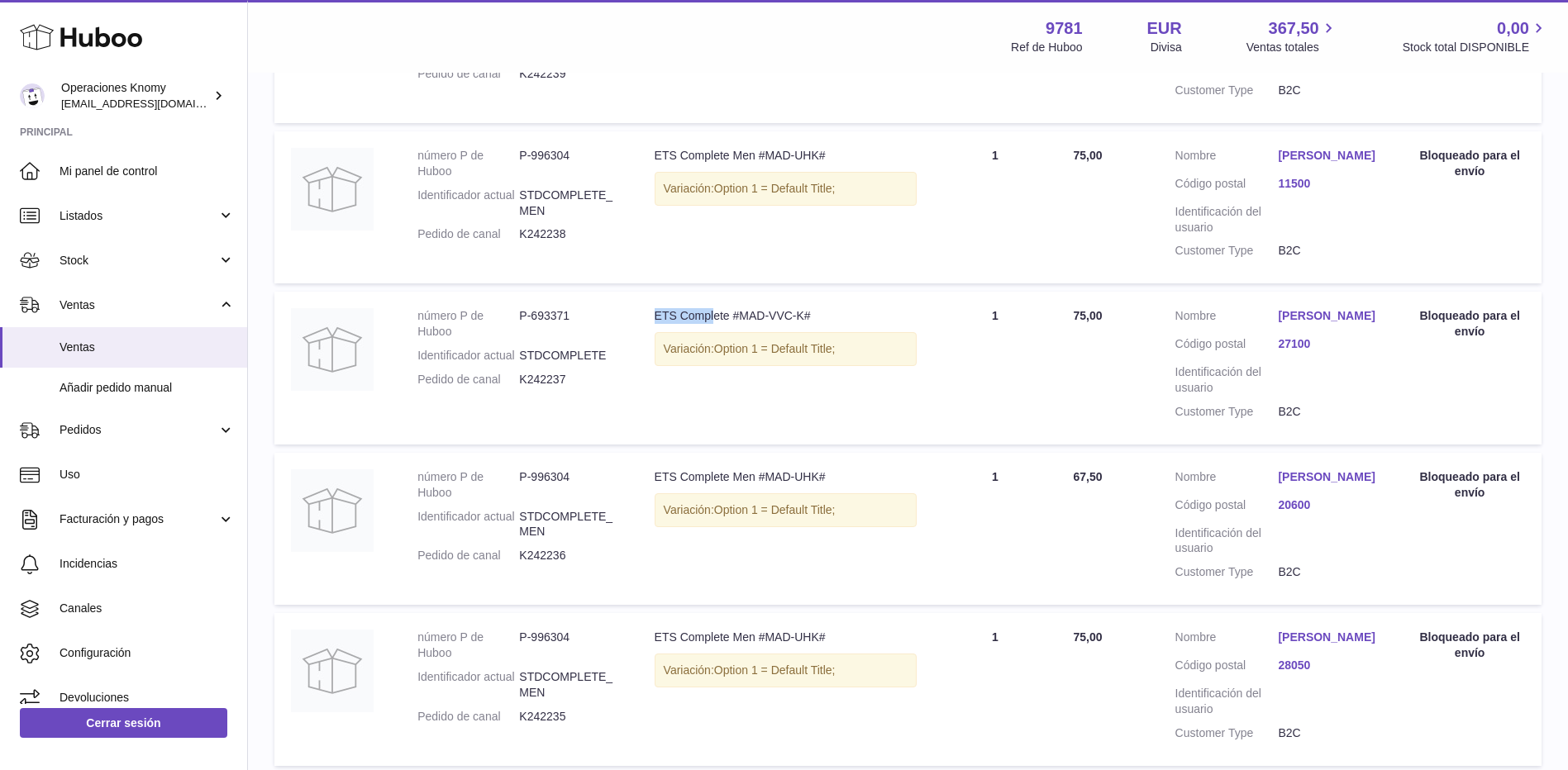
drag, startPoint x: 669, startPoint y: 327, endPoint x: 713, endPoint y: 329, distance: 44.0
click at [713, 324] on div "ETS Complete #MAD-VVC-K#" at bounding box center [785, 315] width 263 height 16
click at [1313, 324] on link "Alba Maria Legaspi Valiña" at bounding box center [1329, 315] width 103 height 16
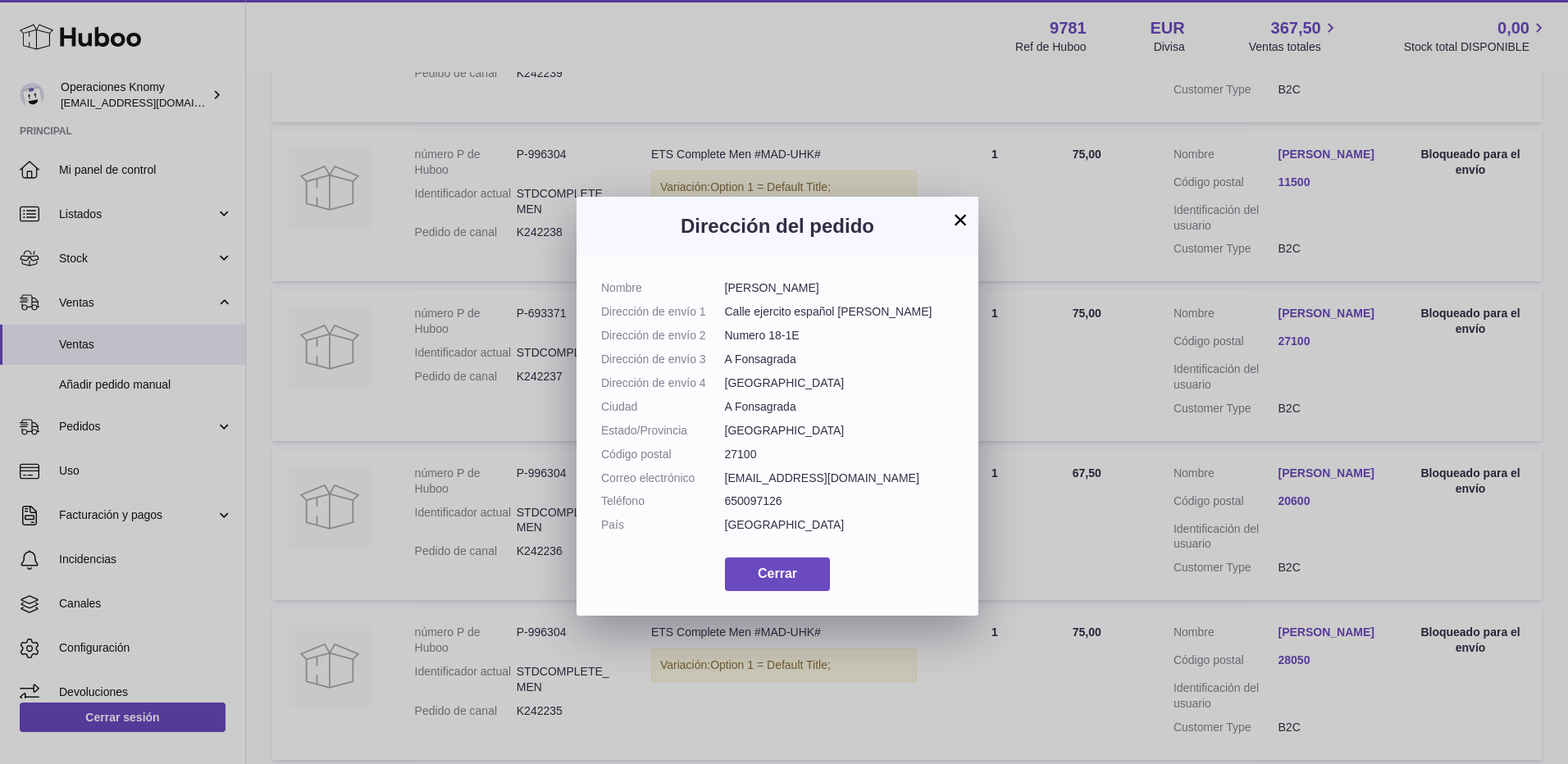
drag, startPoint x: 723, startPoint y: 286, endPoint x: 861, endPoint y: 290, distance: 138.1
click at [861, 290] on dl "Nombre Alba Maria Legaspi Valiña Dirección de envío 1 Calle ejercito español fo…" at bounding box center [778, 410] width 353 height 260
copy dl "Alba Maria Legaspi Valiña"
drag, startPoint x: 872, startPoint y: 474, endPoint x: 719, endPoint y: 477, distance: 153.0
click at [719, 477] on dl "Nombre Alba Maria Legaspi Valiña Dirección de envío 1 Calle ejercito español fo…" at bounding box center [778, 410] width 353 height 260
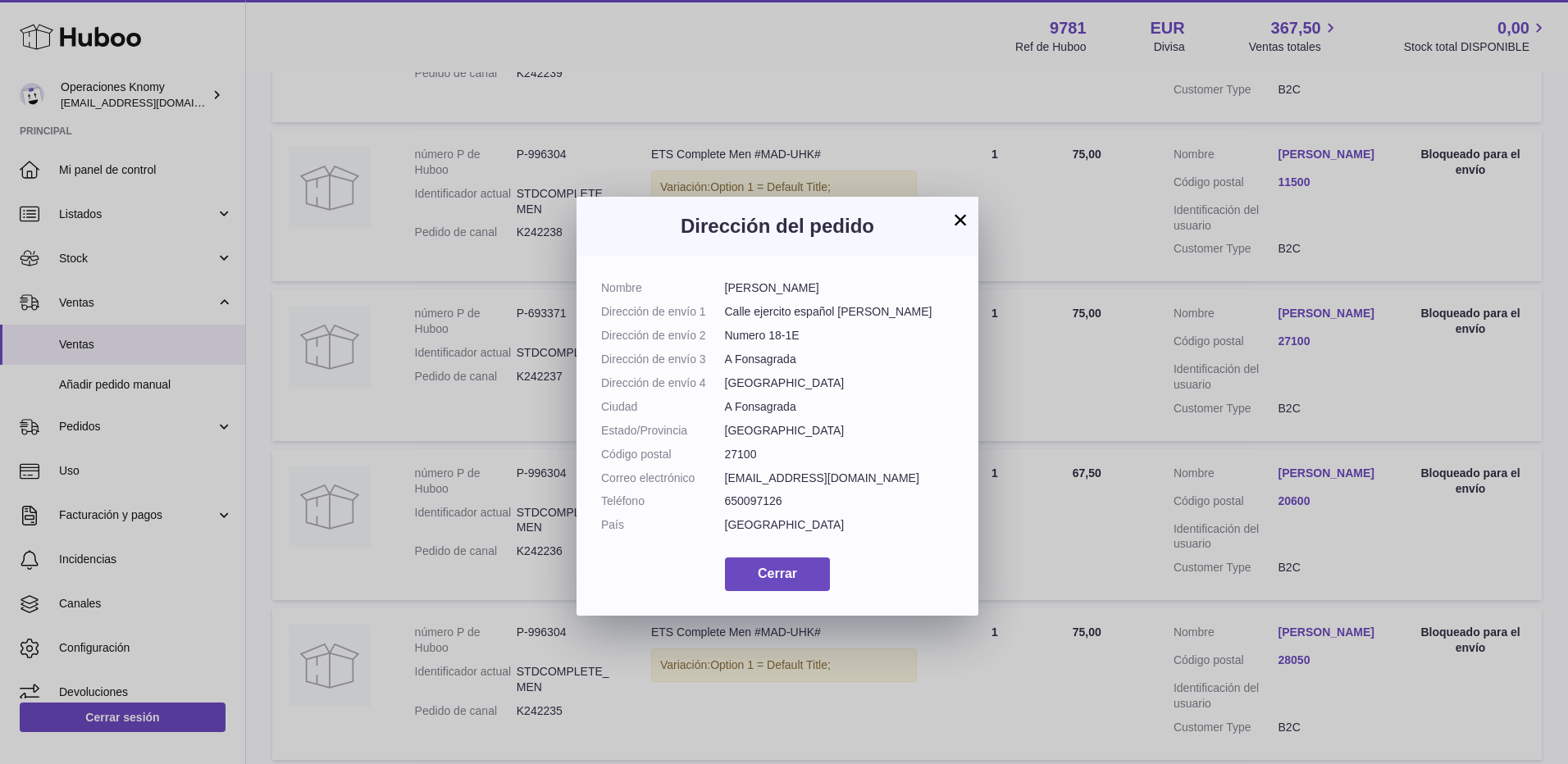
click at [959, 225] on button "×" at bounding box center [961, 220] width 20 height 20
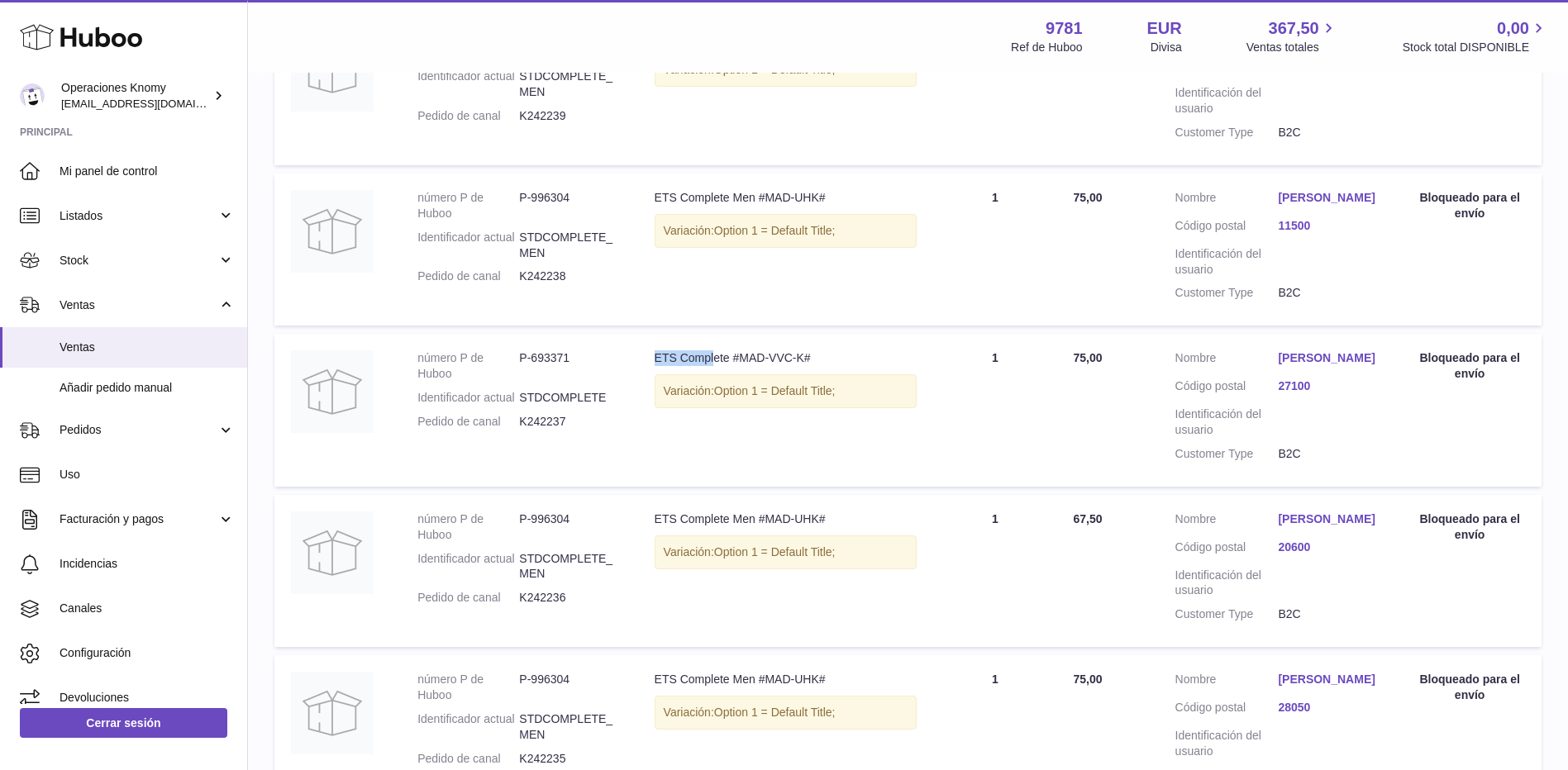
scroll to position [362, 0]
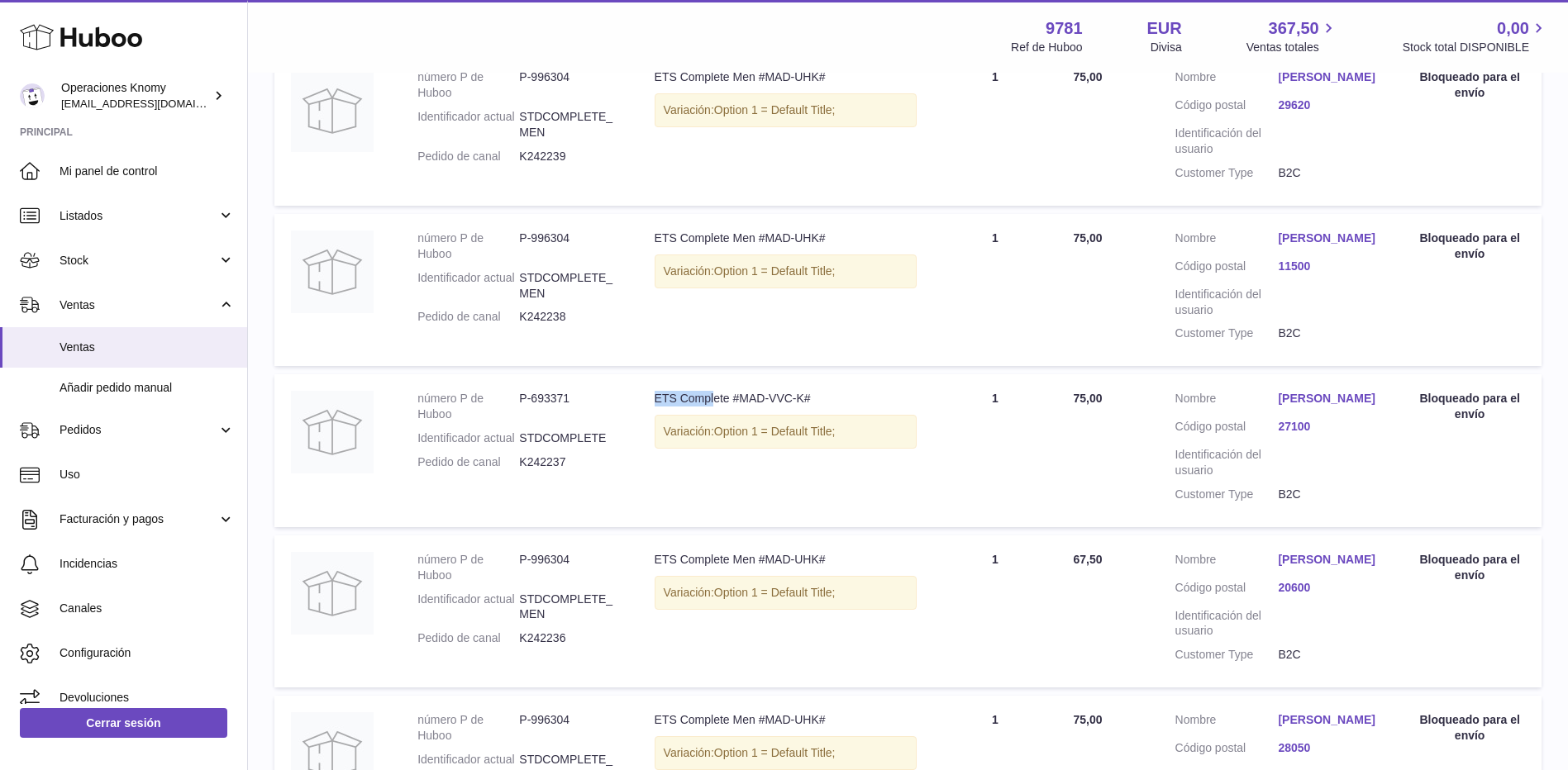
click at [1337, 242] on link "David Collantes Mancera" at bounding box center [1329, 238] width 103 height 16
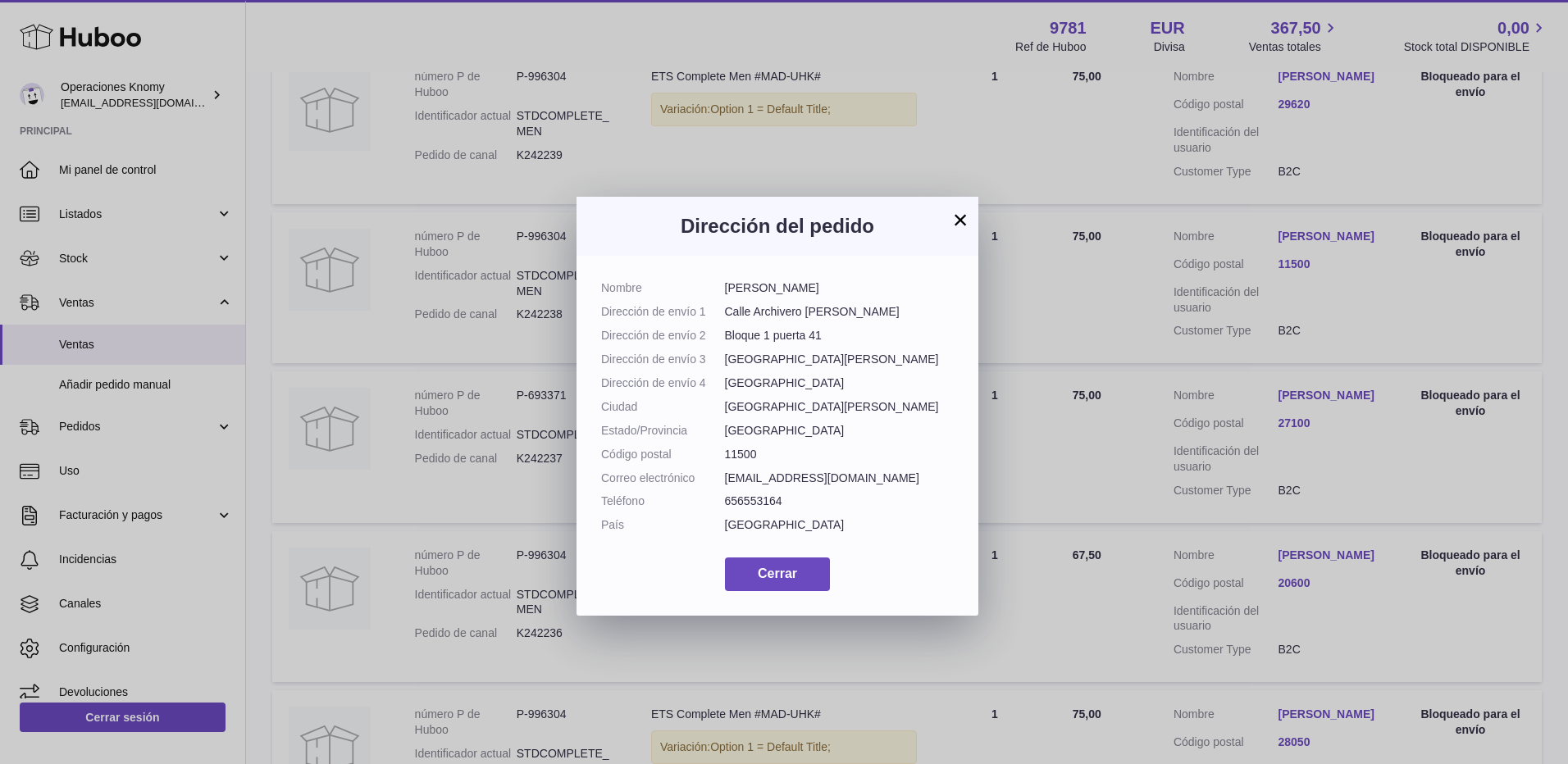
drag, startPoint x: 862, startPoint y: 289, endPoint x: 723, endPoint y: 299, distance: 139.4
click at [723, 299] on dl "Nombre David Collantes Mancera Dirección de envío 1 Calle Archivero Juan Cárden…" at bounding box center [778, 410] width 353 height 260
drag, startPoint x: 913, startPoint y: 479, endPoint x: 724, endPoint y: 480, distance: 189.0
click at [724, 480] on dl "Nombre David Collantes Mancera Dirección de envío 1 Calle Archivero Juan Cárden…" at bounding box center [778, 410] width 353 height 260
click at [960, 220] on button "×" at bounding box center [961, 220] width 20 height 20
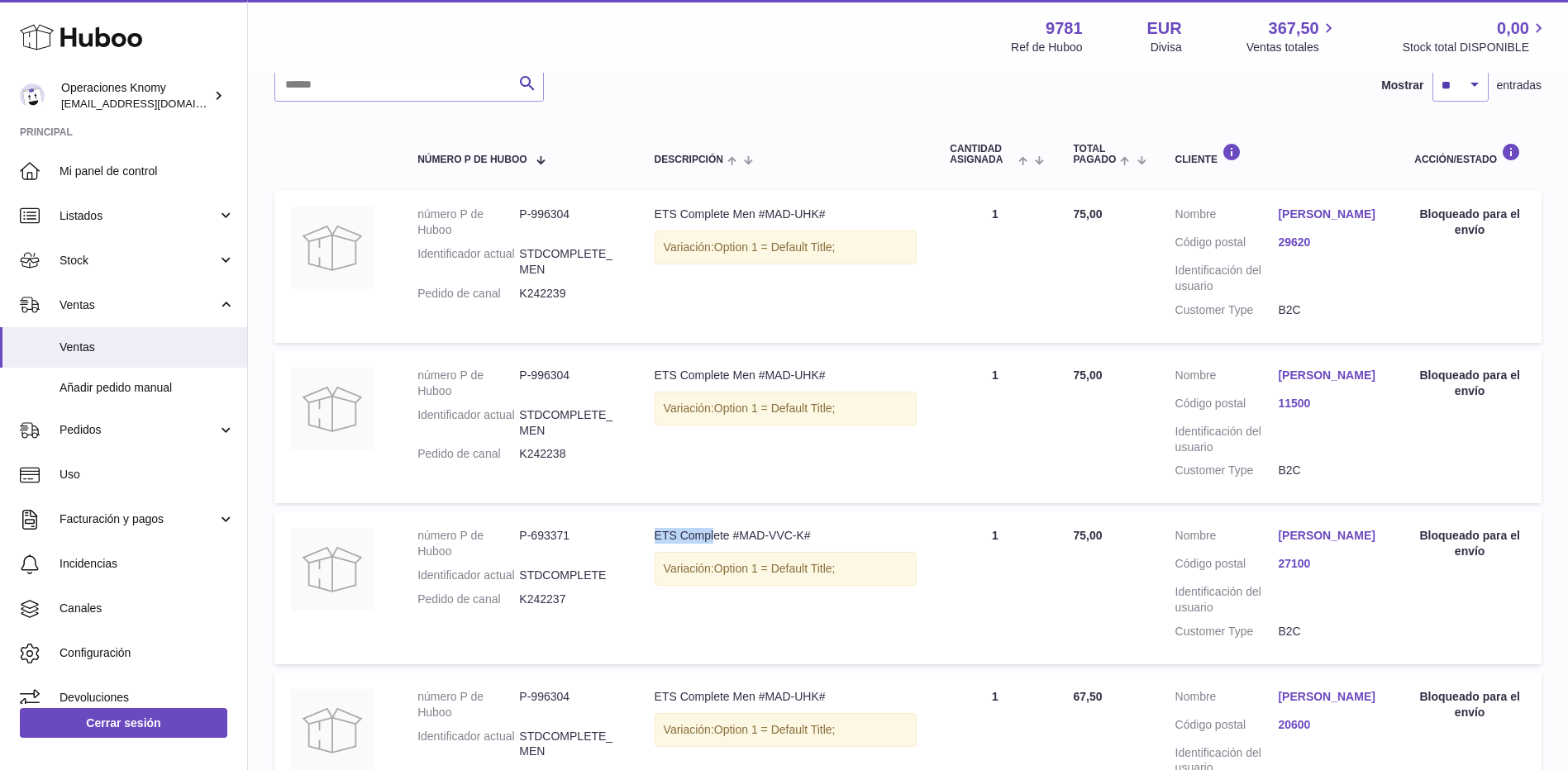
scroll to position [196, 0]
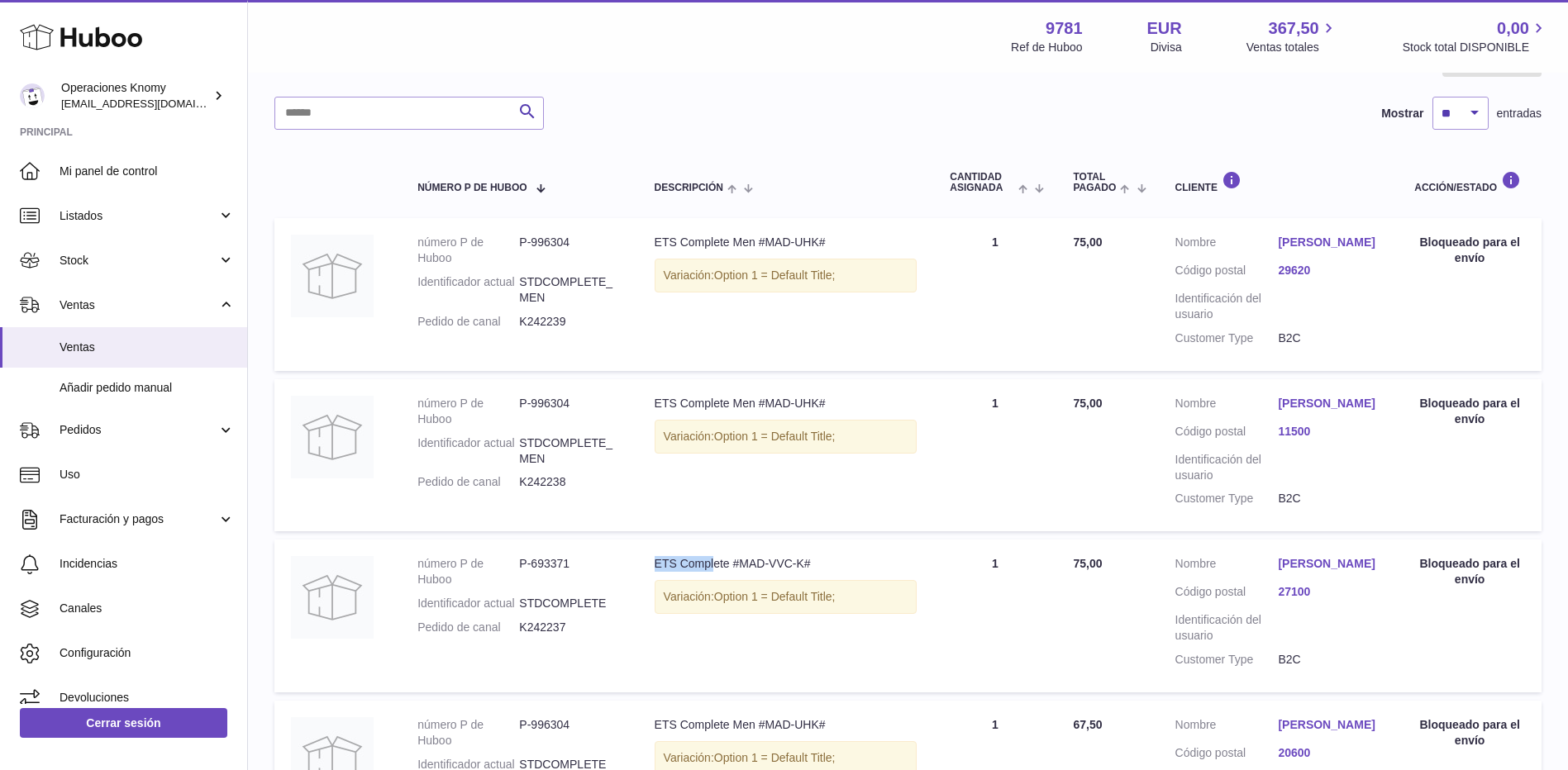
click at [1306, 242] on link "Fernando Biguria" at bounding box center [1329, 242] width 103 height 16
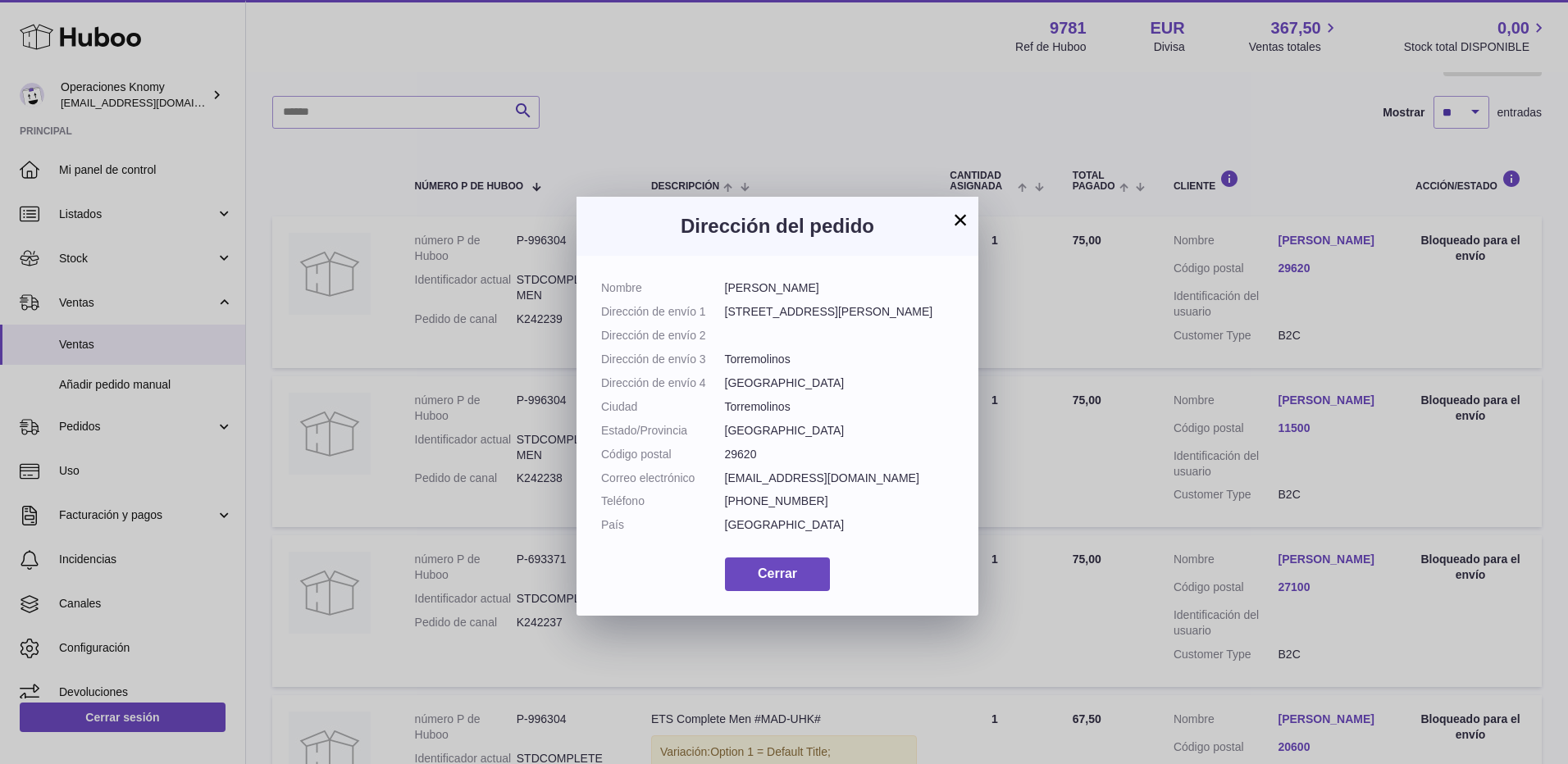
drag, startPoint x: 824, startPoint y: 293, endPoint x: 727, endPoint y: 288, distance: 97.1
click at [727, 288] on dd "Fernando Biguria" at bounding box center [840, 288] width 230 height 16
drag, startPoint x: 828, startPoint y: 475, endPoint x: 718, endPoint y: 474, distance: 110.0
click at [718, 474] on dl "Nombre Fernando Biguria Dirección de envío 1 Calle Santos Arcangeles 6, Bajo D …" at bounding box center [778, 410] width 353 height 260
click at [962, 216] on button "×" at bounding box center [961, 220] width 20 height 20
